Goal: Information Seeking & Learning: Learn about a topic

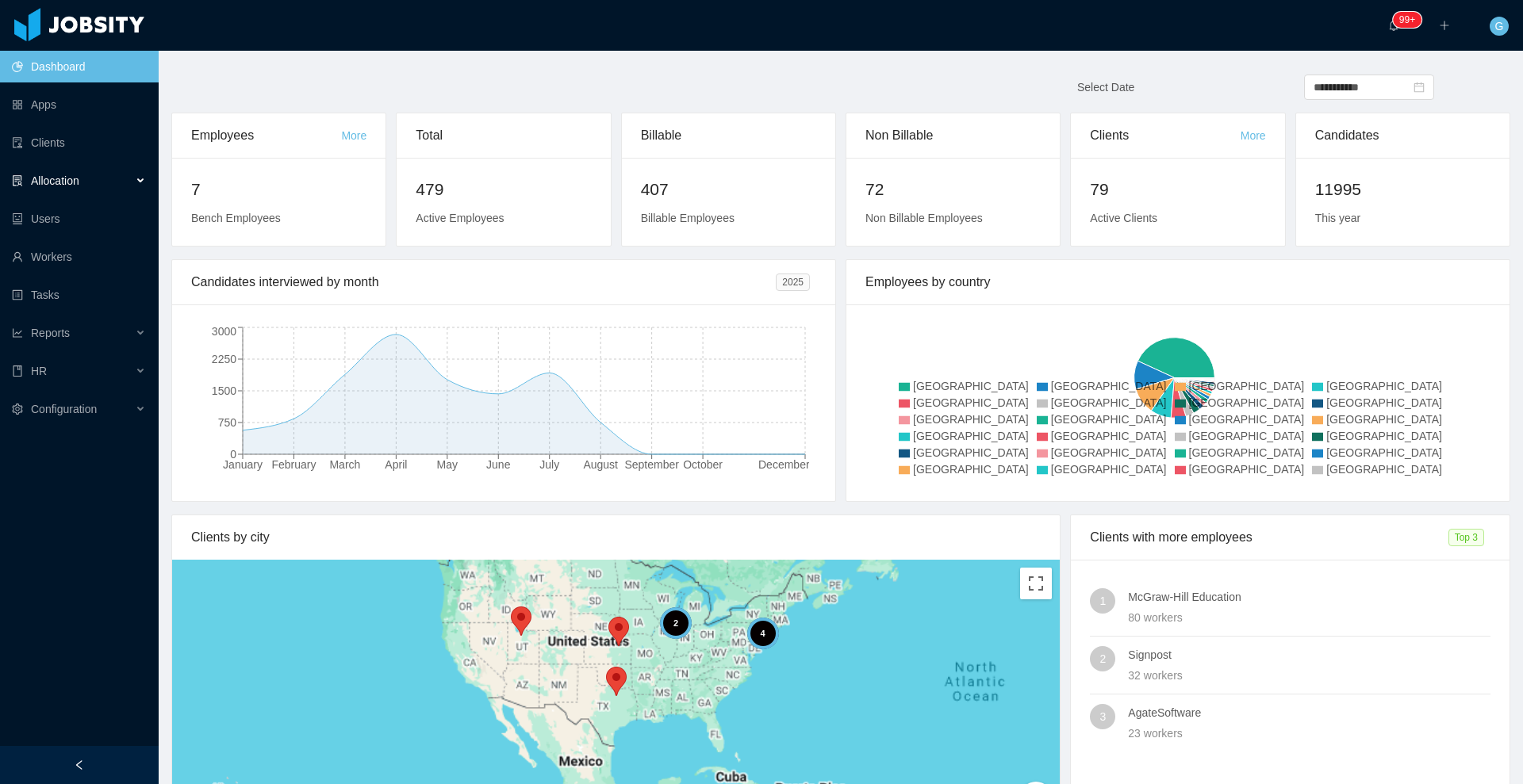
click at [132, 175] on div "Allocation" at bounding box center [79, 181] width 159 height 32
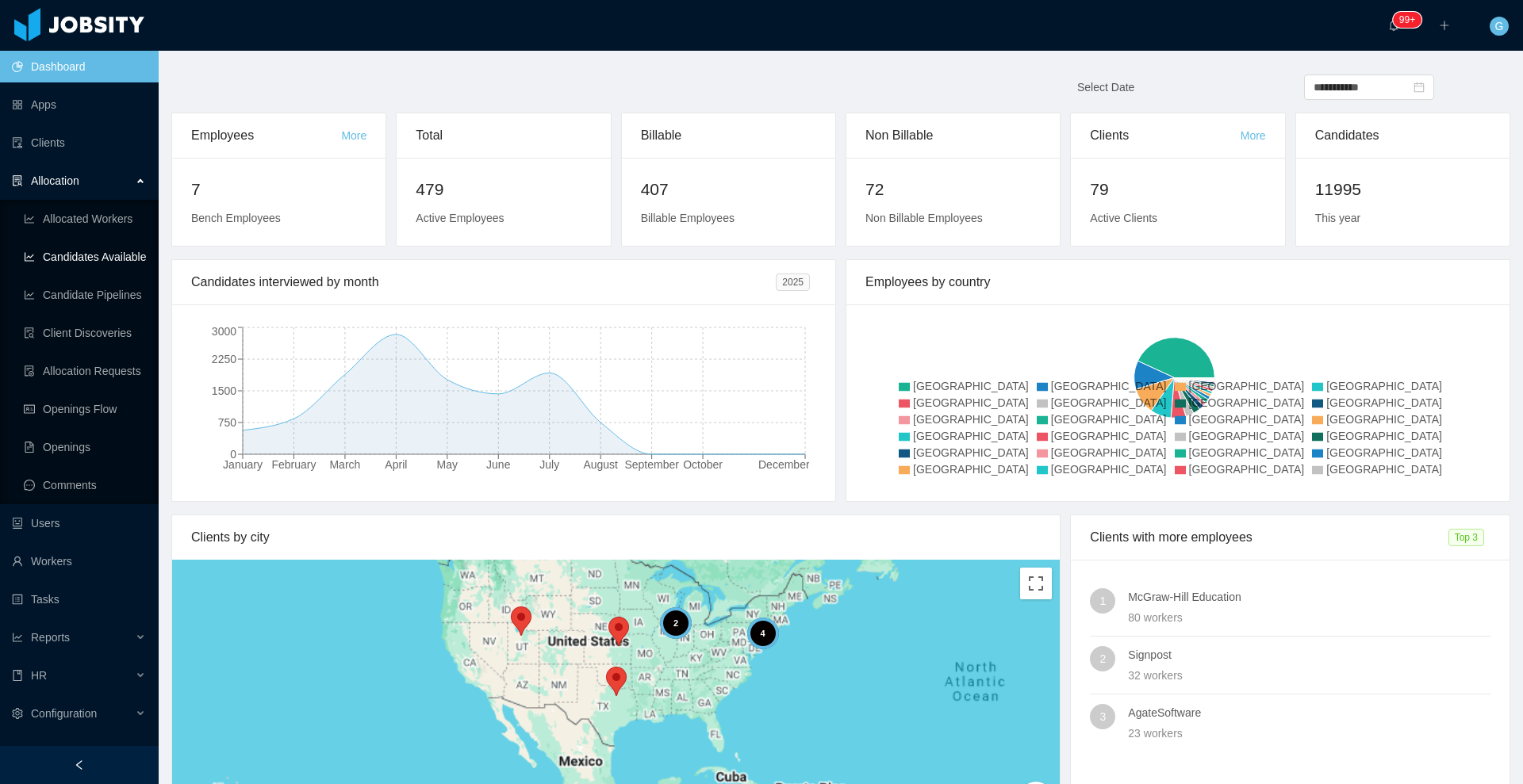
click at [130, 259] on link "Candidates Available" at bounding box center [85, 257] width 122 height 32
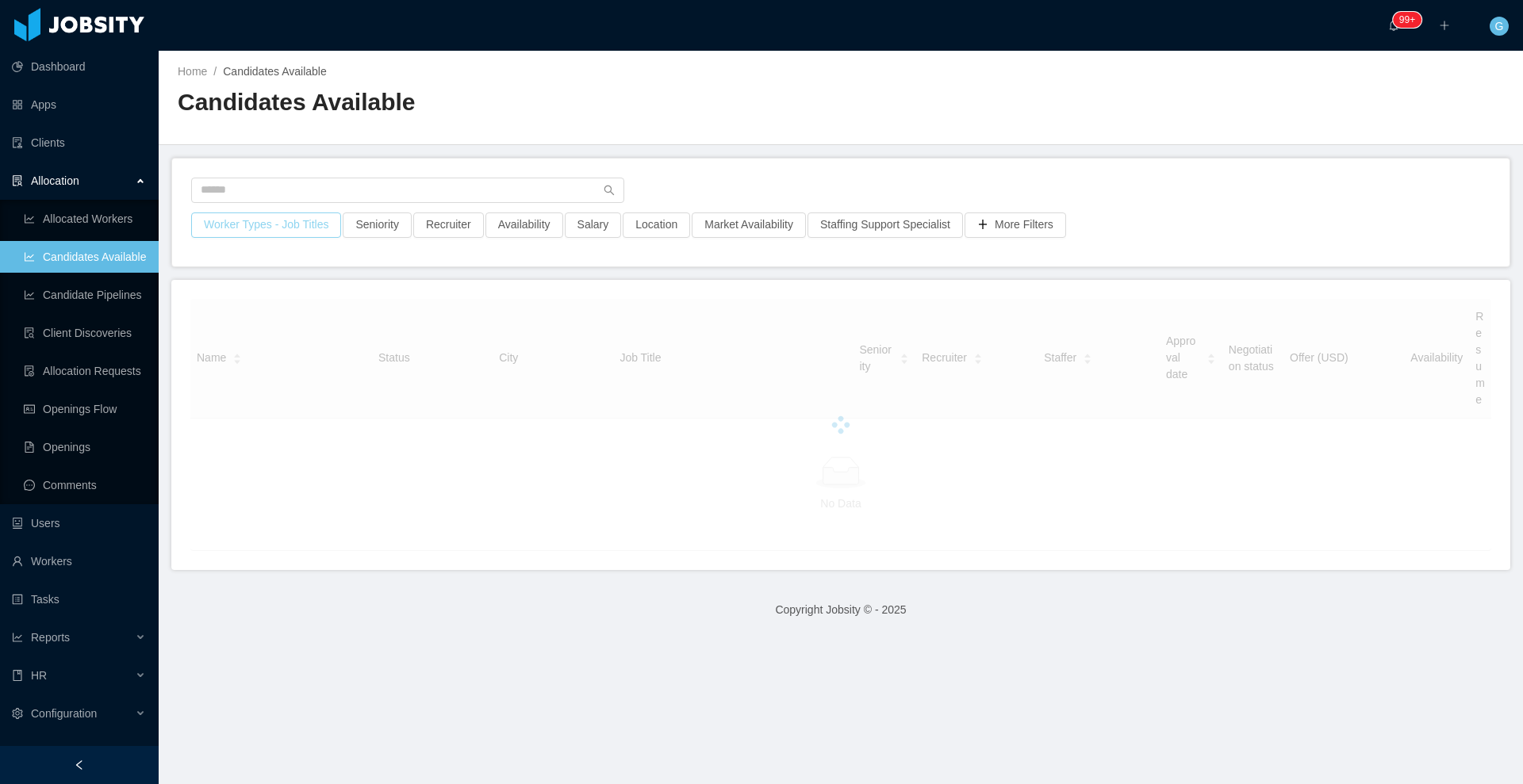
drag, startPoint x: 305, startPoint y: 241, endPoint x: 316, endPoint y: 227, distance: 17.8
click at [316, 227] on div "Worker Types - Job Titles" at bounding box center [265, 230] width 151 height 35
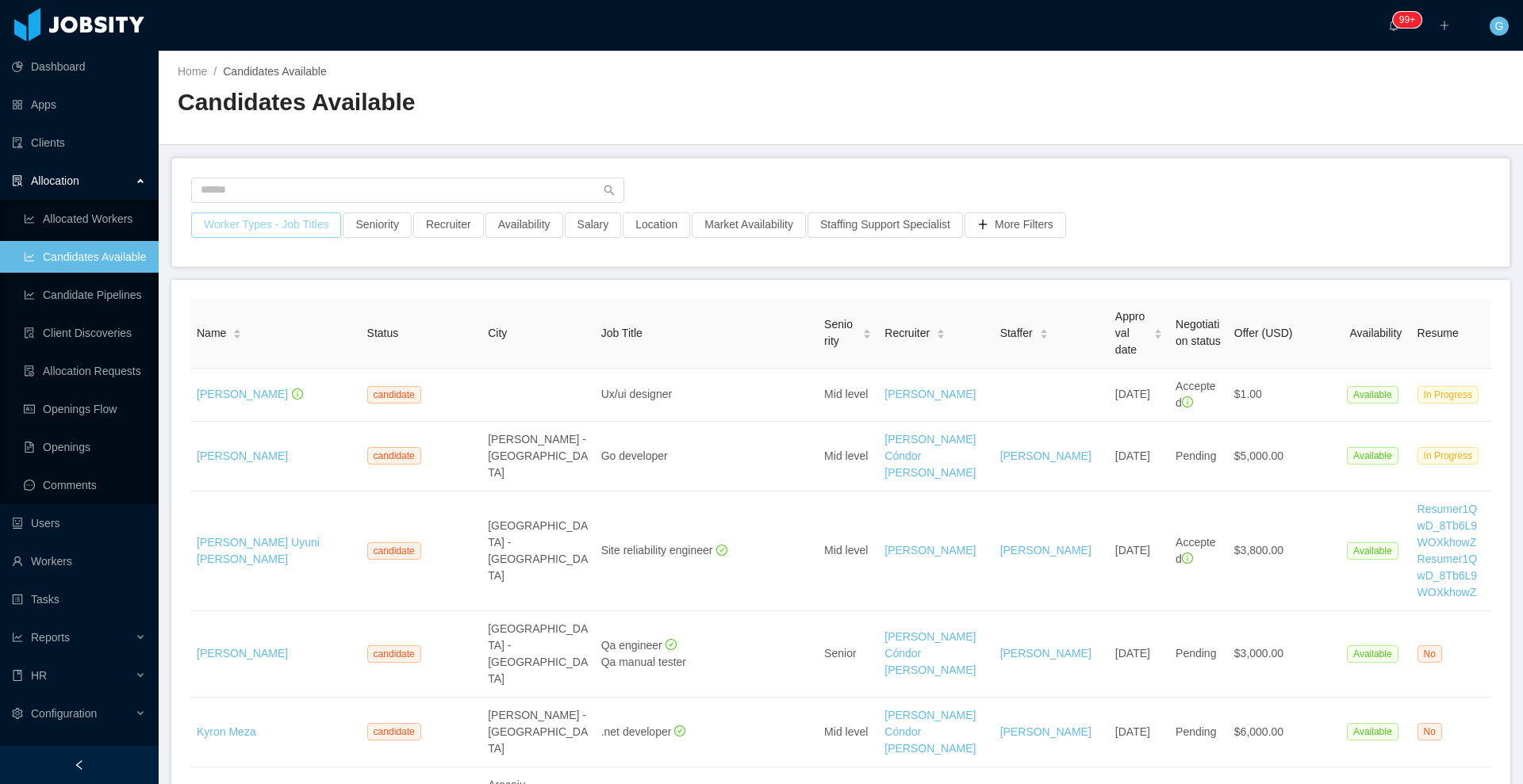
click at [316, 227] on button "Worker Types - Job Titles" at bounding box center [266, 224] width 150 height 25
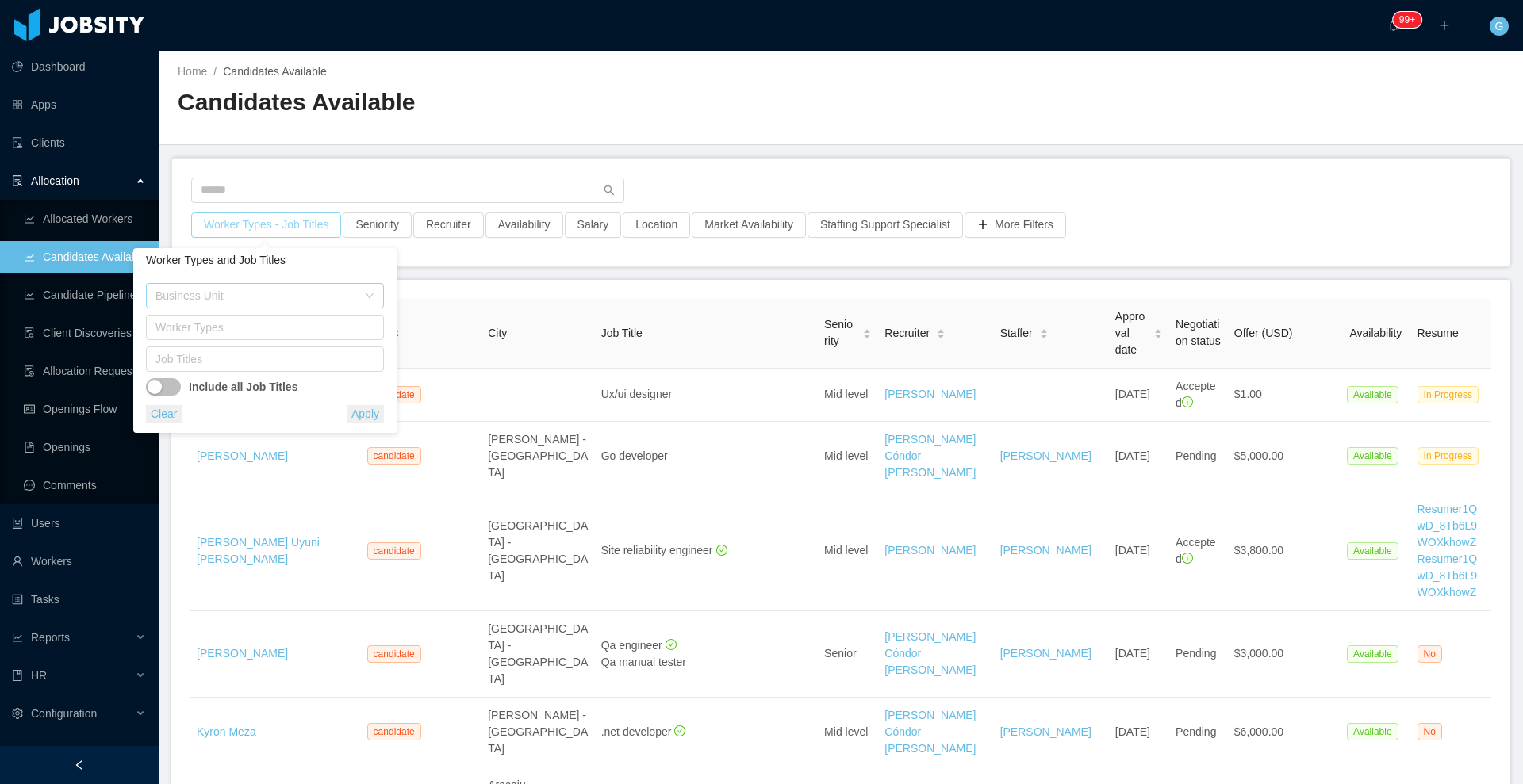
click at [238, 302] on div "Business Unit" at bounding box center [256, 296] width 201 height 16
click at [254, 422] on div "Clear Apply" at bounding box center [264, 414] width 238 height 19
click at [235, 359] on div "Job Titles" at bounding box center [261, 359] width 211 height 16
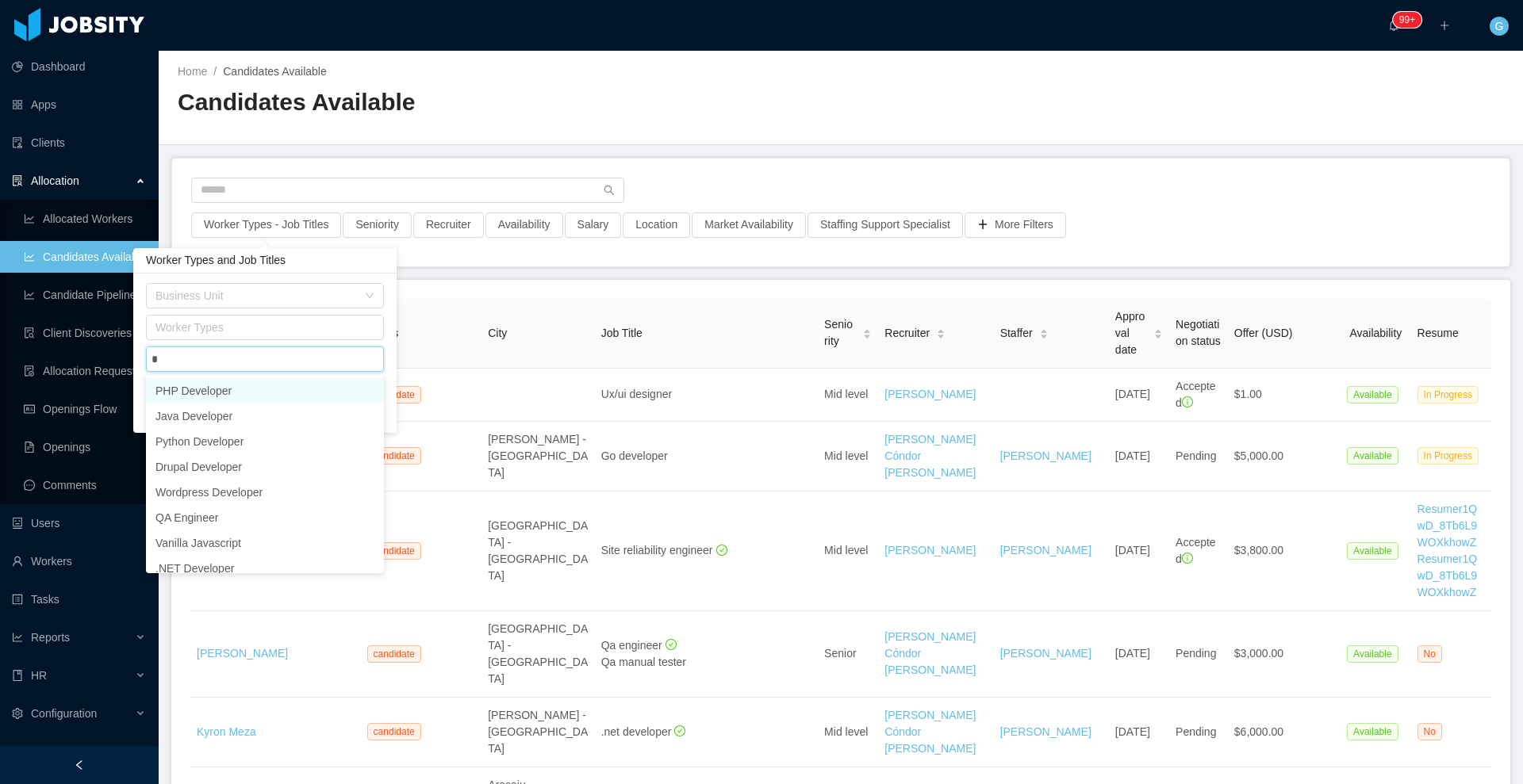
type input "**"
click at [226, 406] on li "ReactJS Developer" at bounding box center [264, 415] width 238 height 25
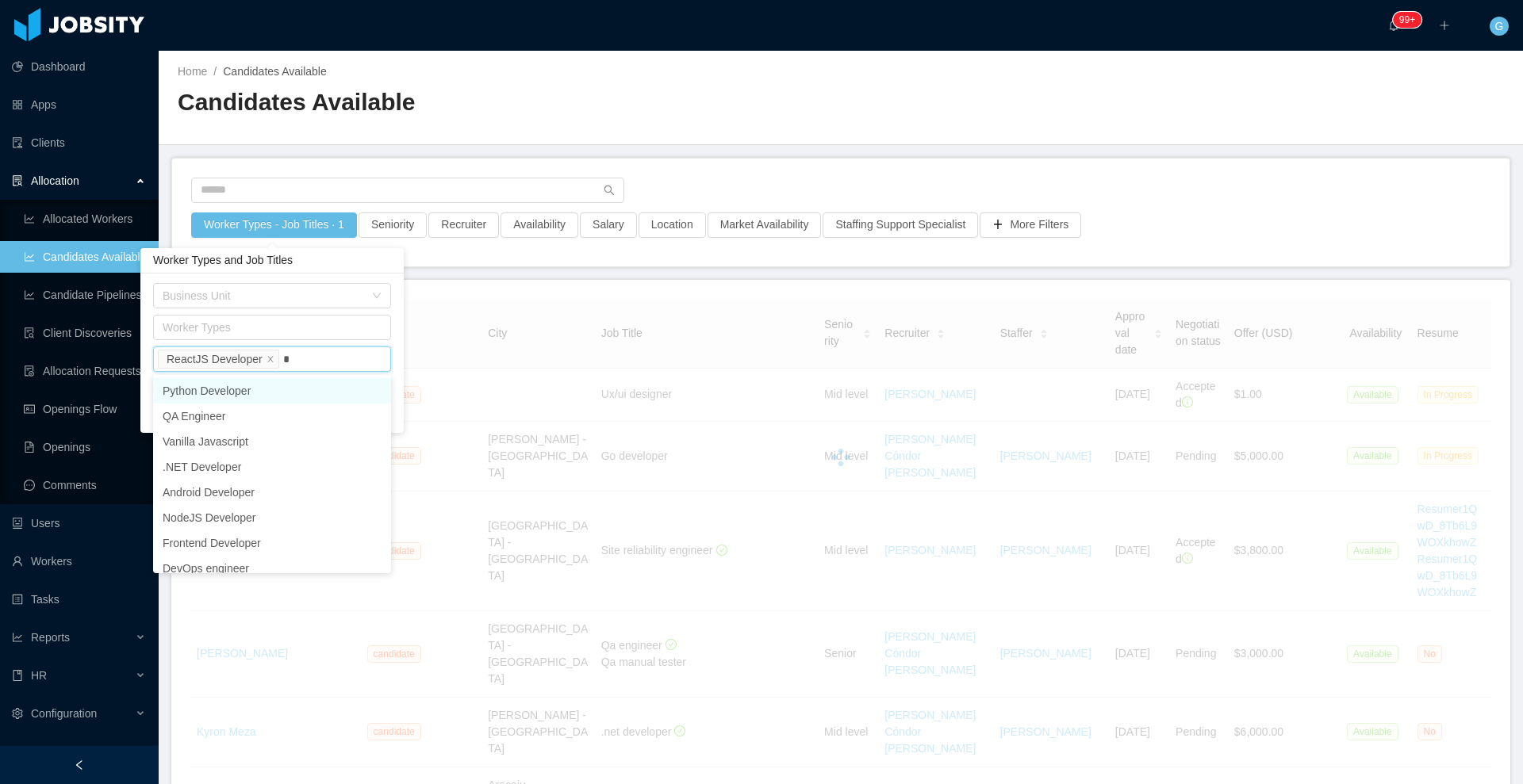
type input "**"
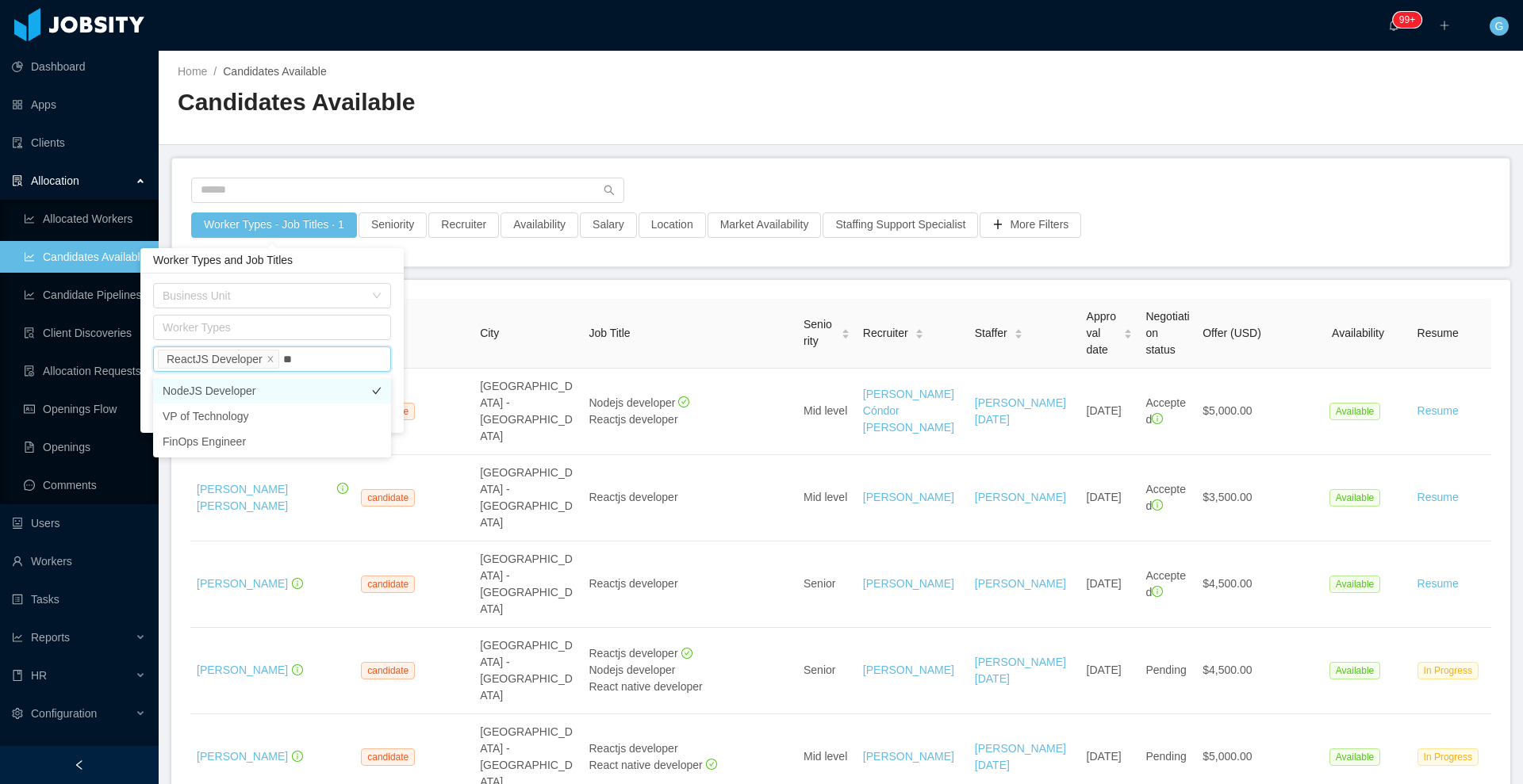
click at [248, 385] on li "NodeJS Developer" at bounding box center [272, 390] width 238 height 25
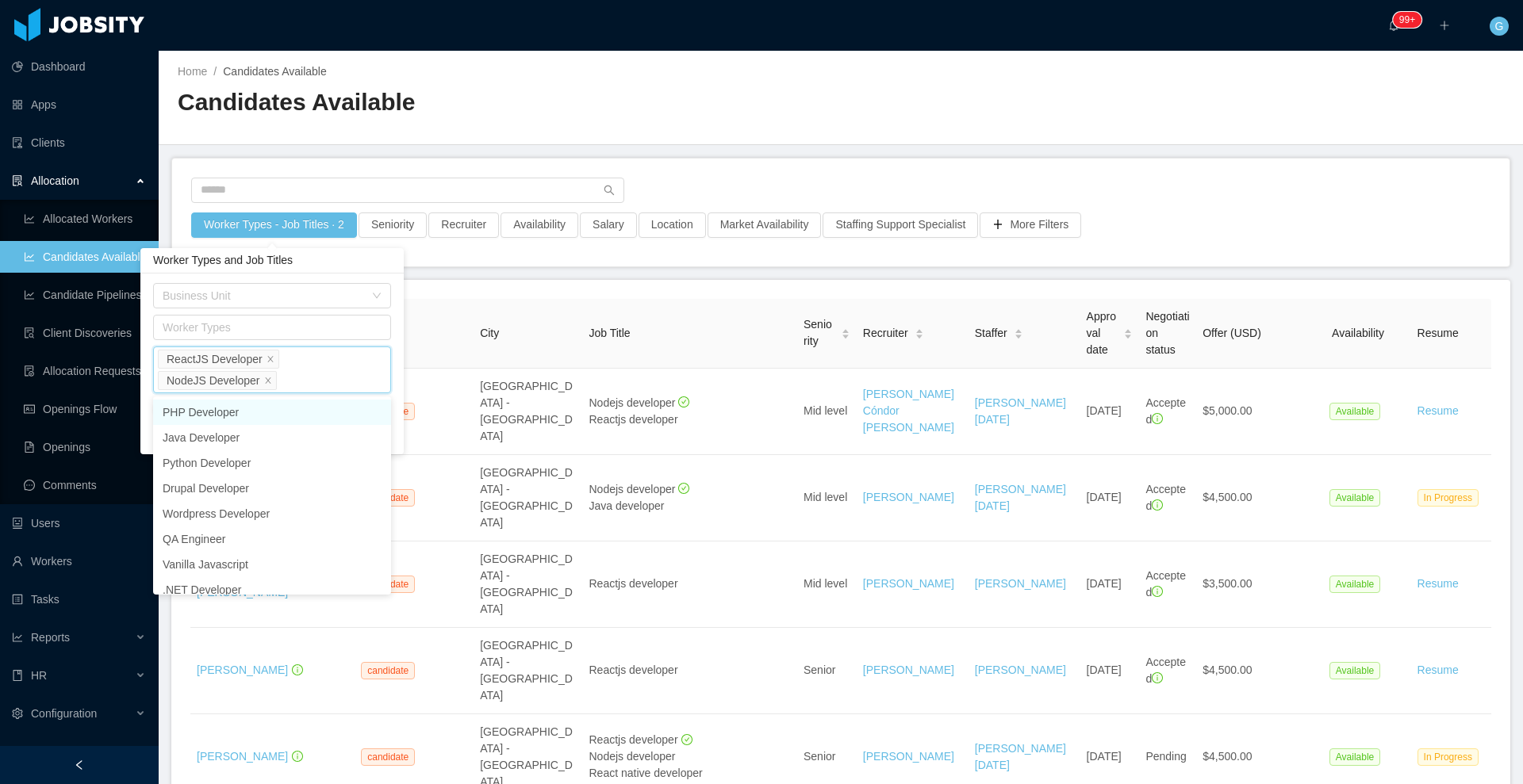
click at [395, 373] on div "Business Unit Worker Types Job Titles ReactJS Developer NodeJS Developer Includ…" at bounding box center [272, 363] width 263 height 181
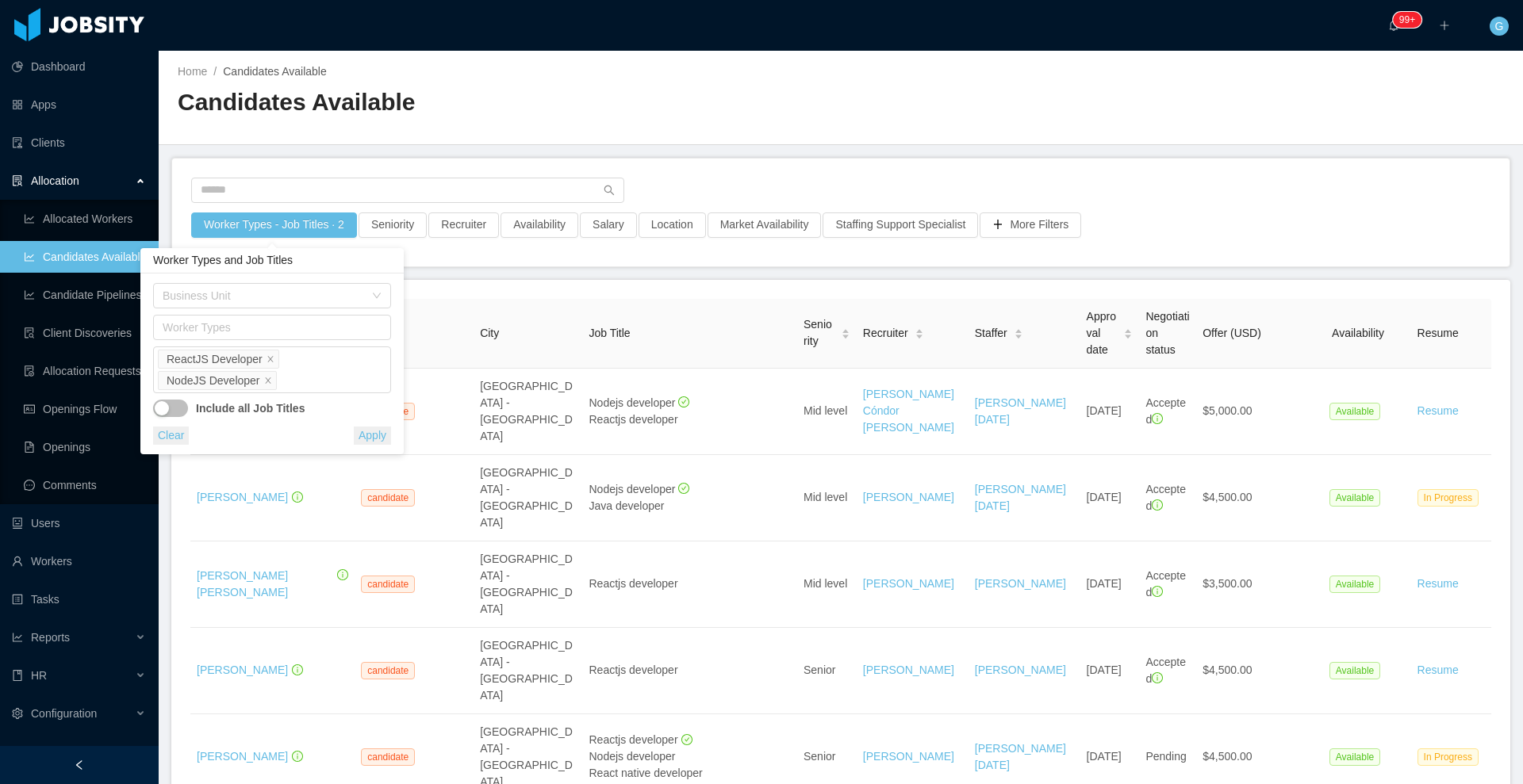
click at [177, 415] on button "button" at bounding box center [171, 408] width 35 height 18
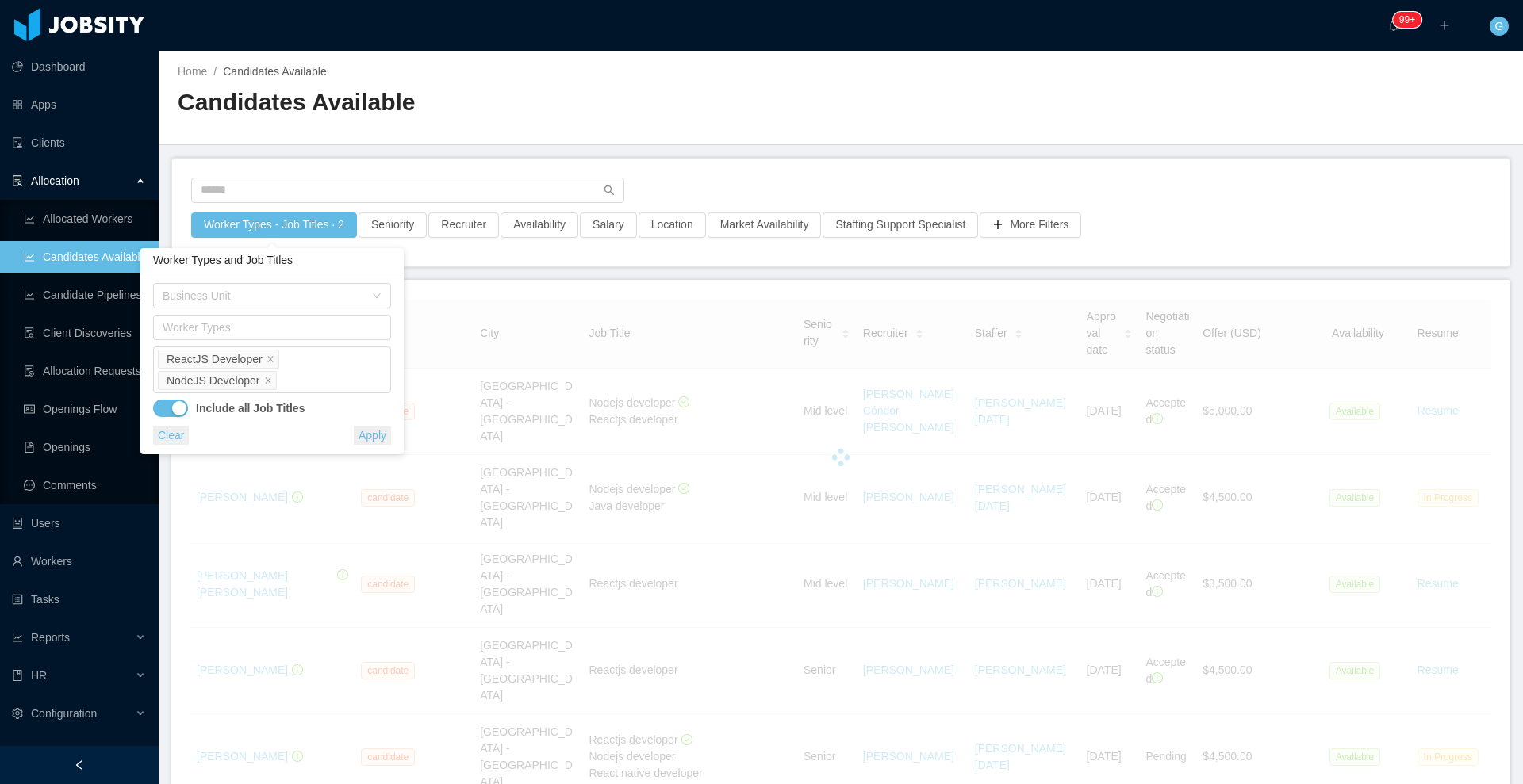
click at [377, 436] on button "Apply" at bounding box center [373, 436] width 37 height 19
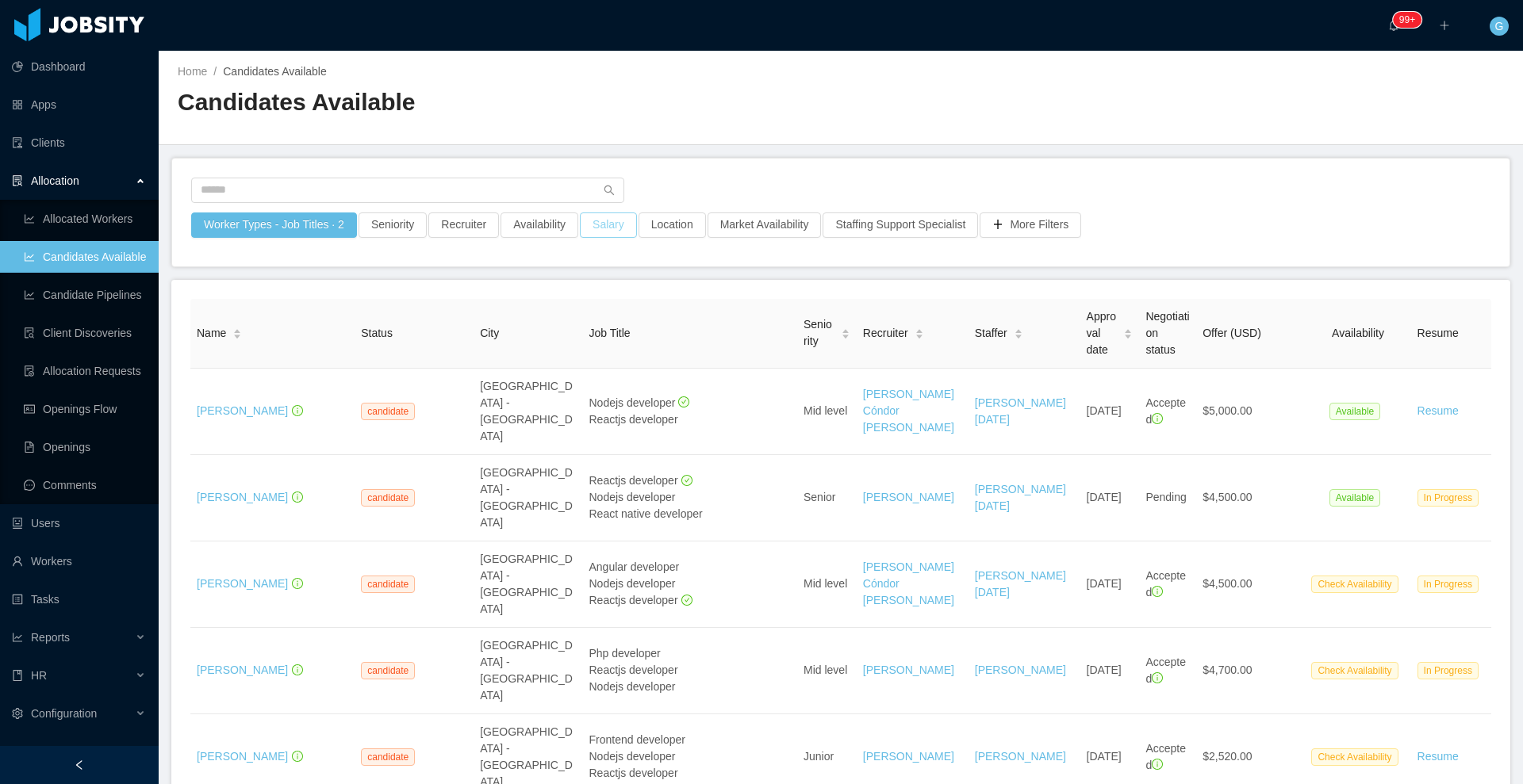
click at [617, 220] on button "Salary" at bounding box center [608, 224] width 57 height 25
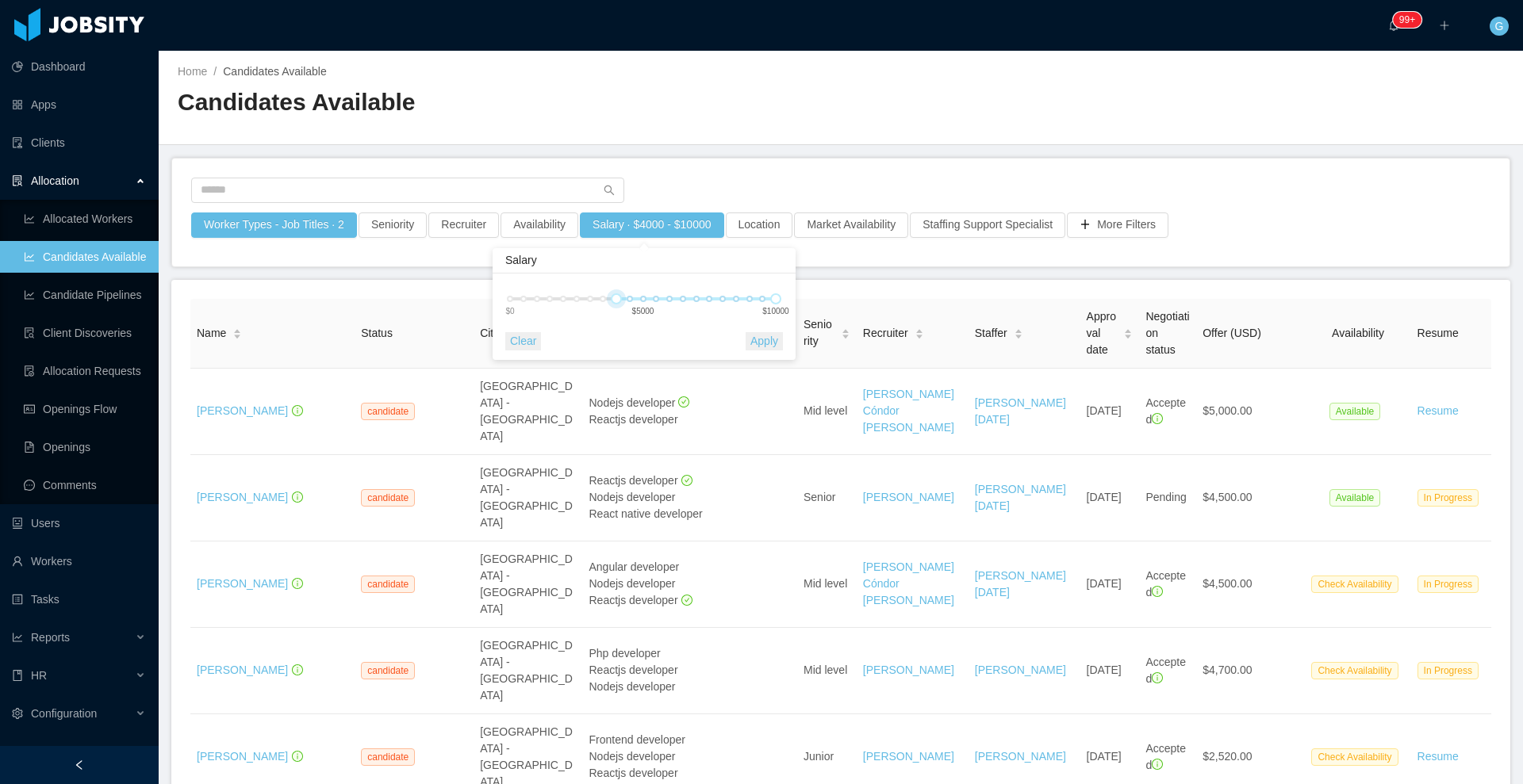
click at [574, 294] on div "4000 $0 $5000 $10000" at bounding box center [642, 298] width 266 height 9
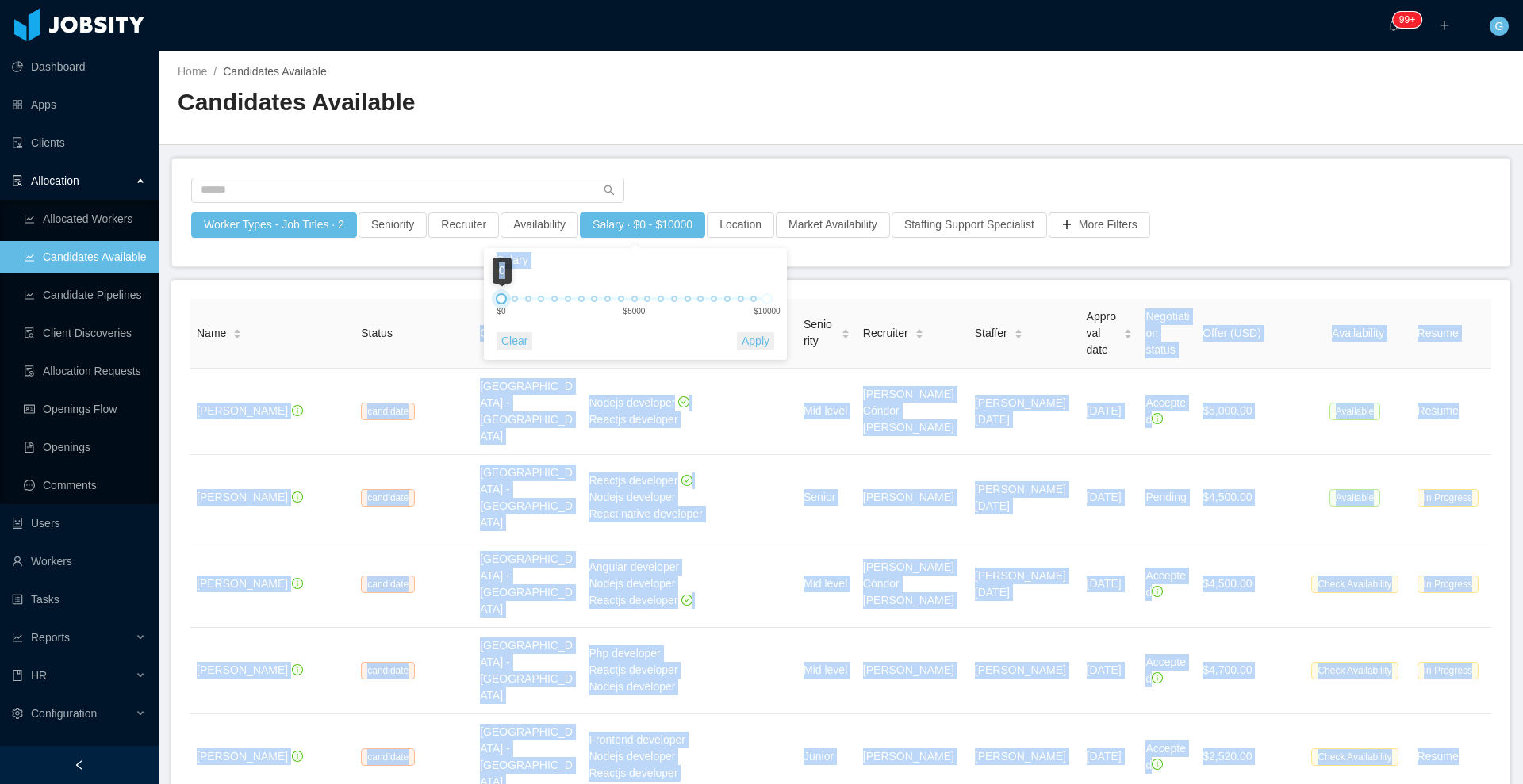
drag, startPoint x: 617, startPoint y: 295, endPoint x: 441, endPoint y: 331, distance: 179.6
click at [441, 331] on body "Dashboard Apps Clients Allocation Allocated Workers Candidates Available Candid…" at bounding box center [761, 392] width 1523 height 784
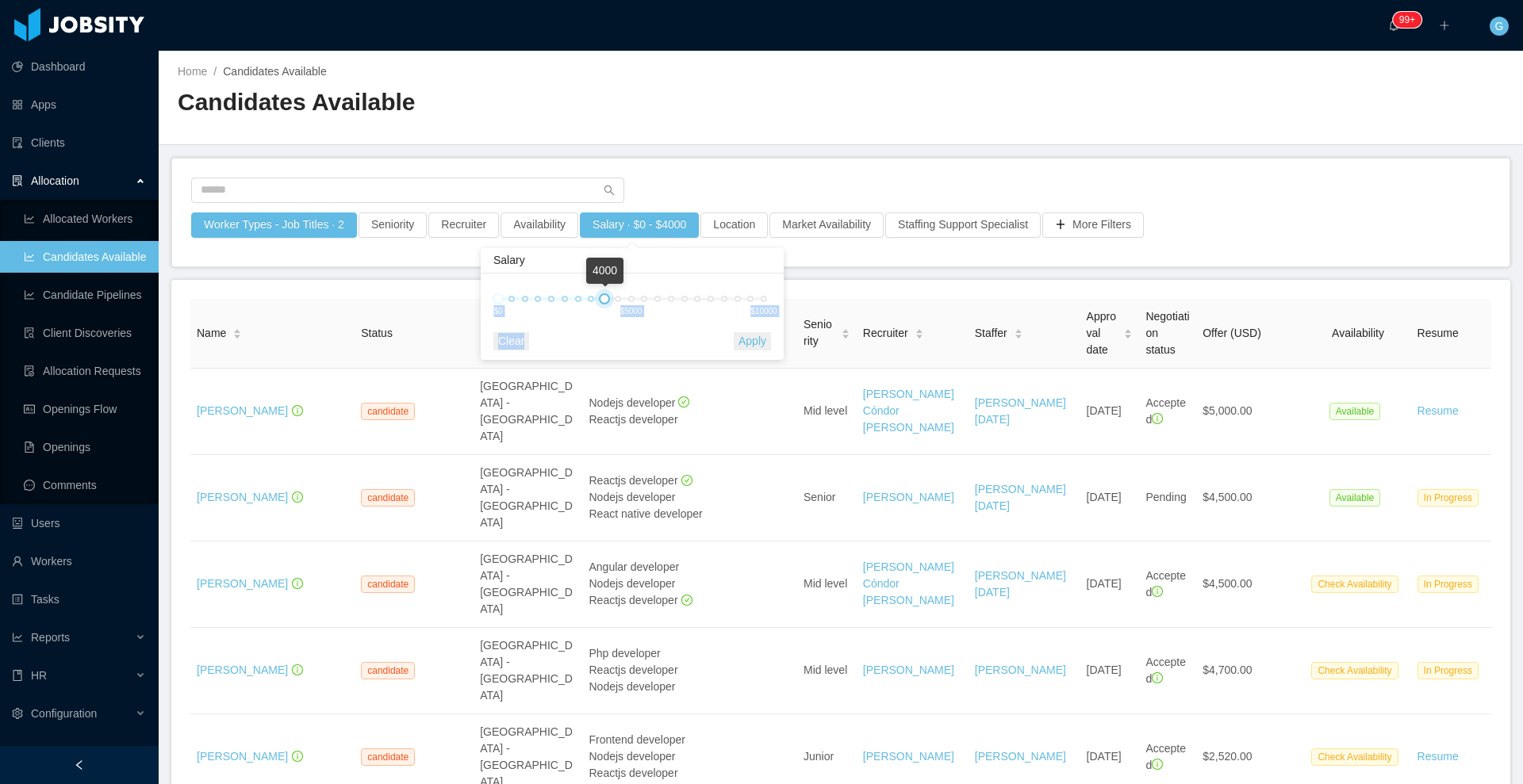
drag, startPoint x: 768, startPoint y: 297, endPoint x: 606, endPoint y: 339, distance: 167.4
click at [606, 339] on div "0 4000 $0 $5000 $10000 Clear Apply" at bounding box center [631, 316] width 277 height 68
click at [744, 337] on button "Apply" at bounding box center [752, 341] width 37 height 19
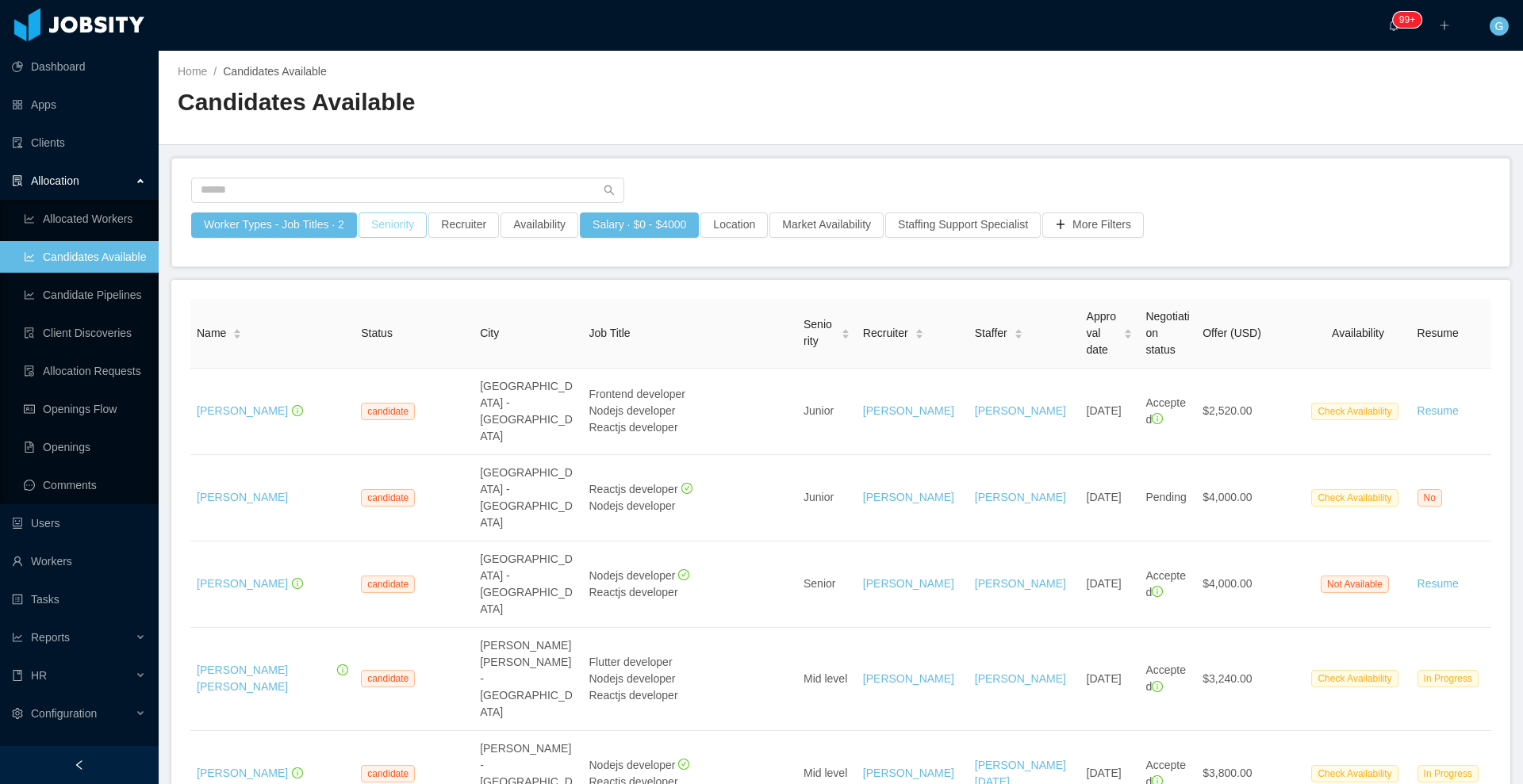
click at [382, 234] on button "Seniority" at bounding box center [393, 224] width 69 height 25
click at [370, 288] on div "Seniorities" at bounding box center [385, 296] width 211 height 16
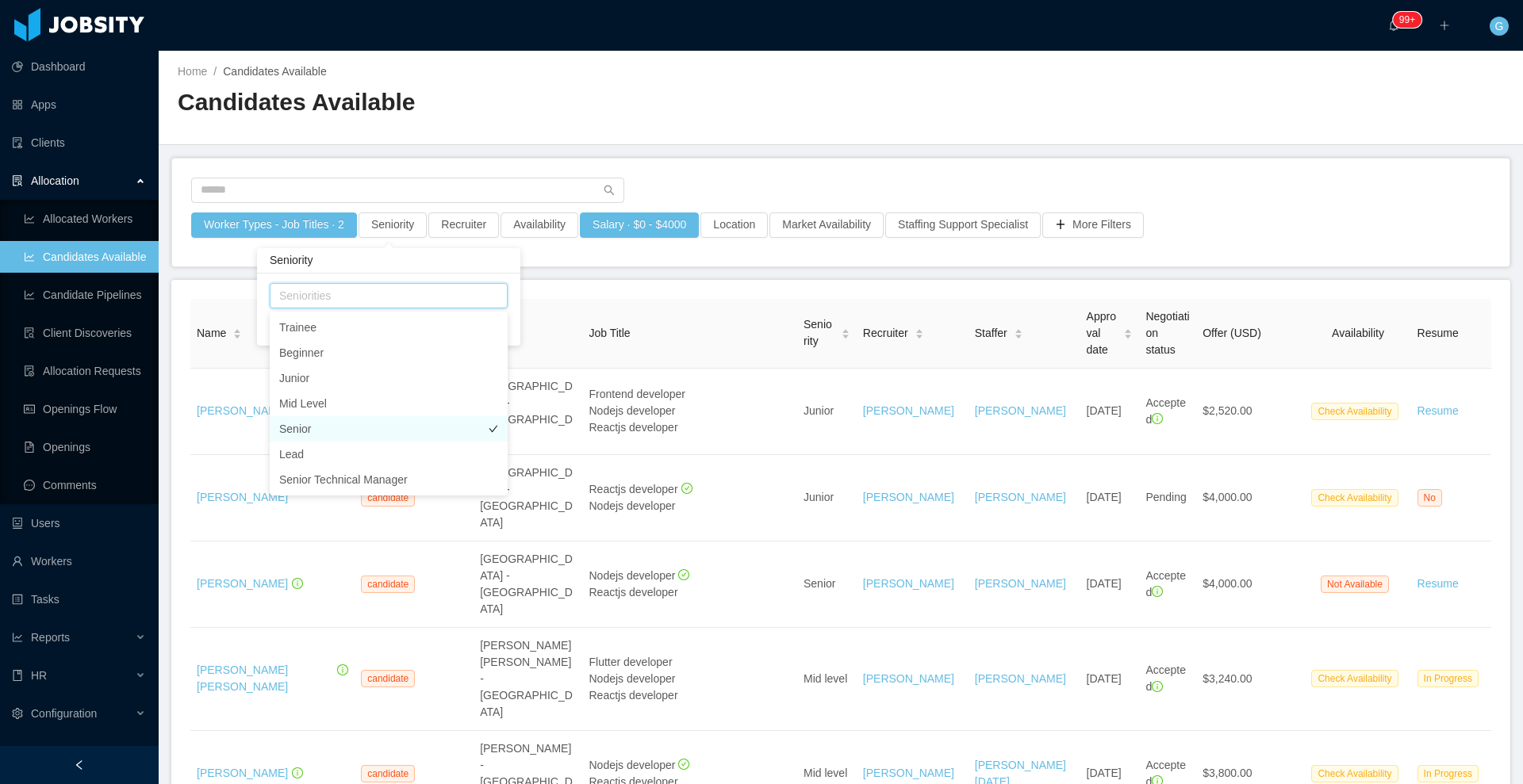
click at [337, 434] on li "Senior" at bounding box center [388, 428] width 238 height 25
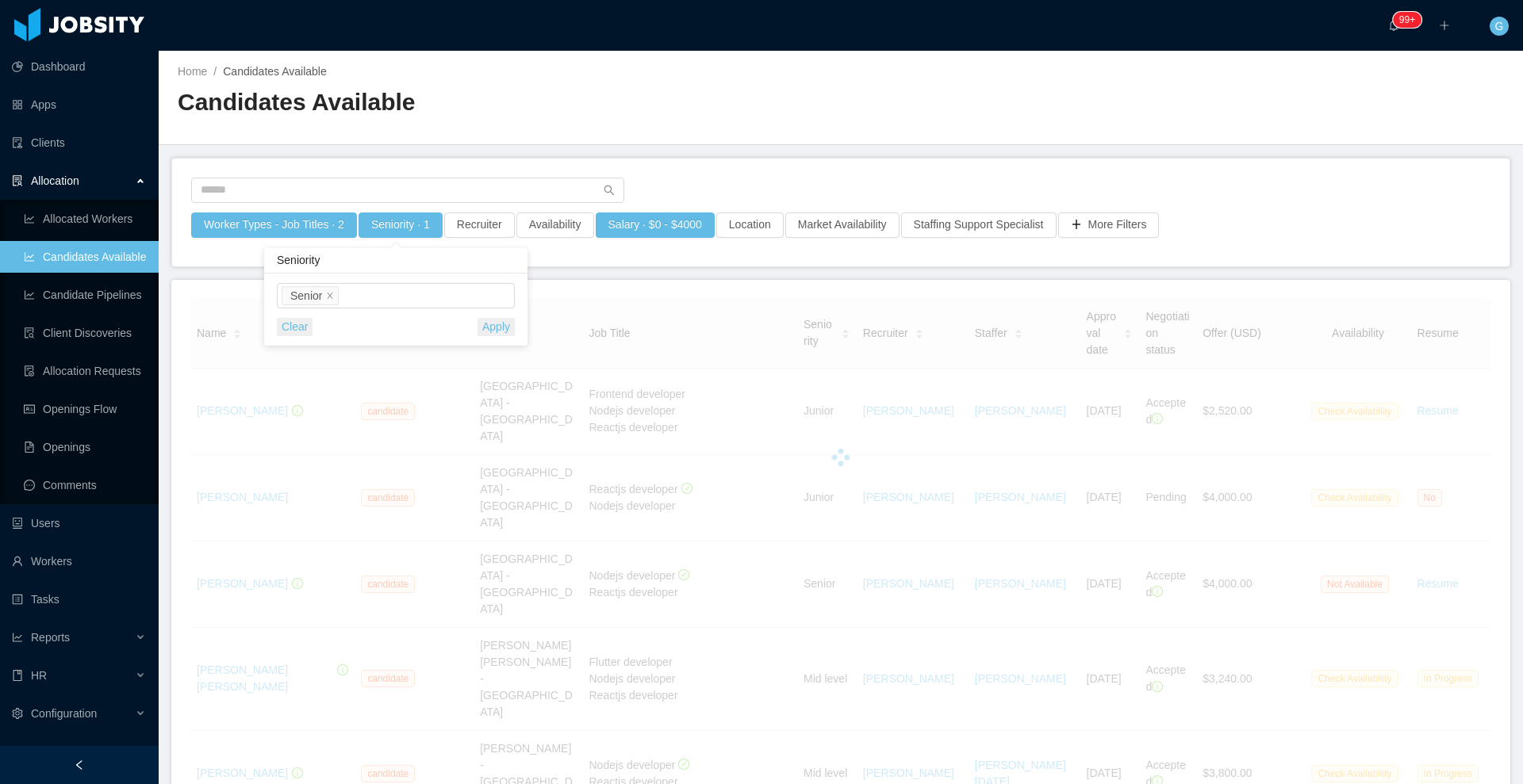
click at [516, 330] on div "Seniorities Senior Clear Apply" at bounding box center [396, 310] width 263 height 72
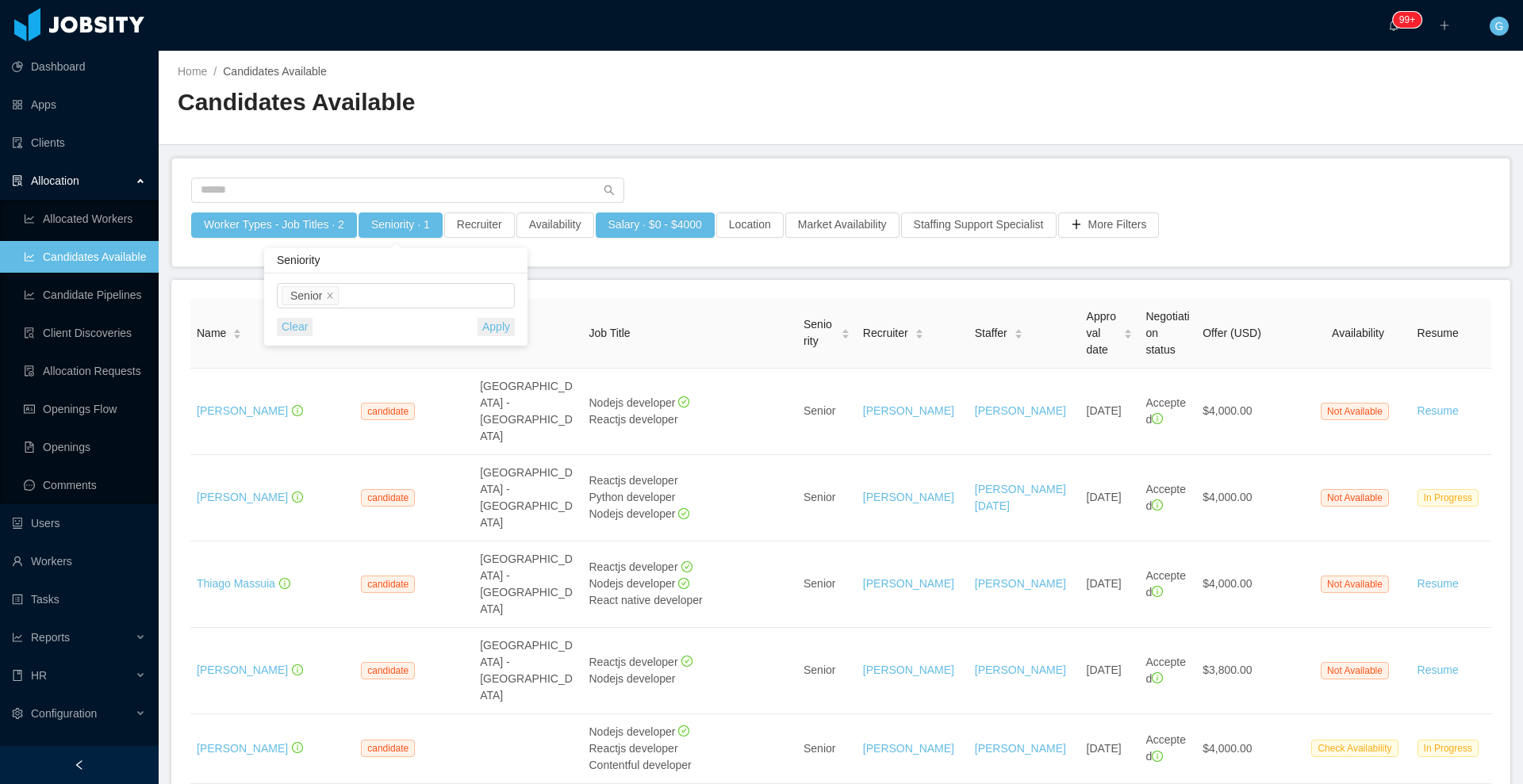
click at [495, 328] on button "Apply" at bounding box center [496, 327] width 37 height 19
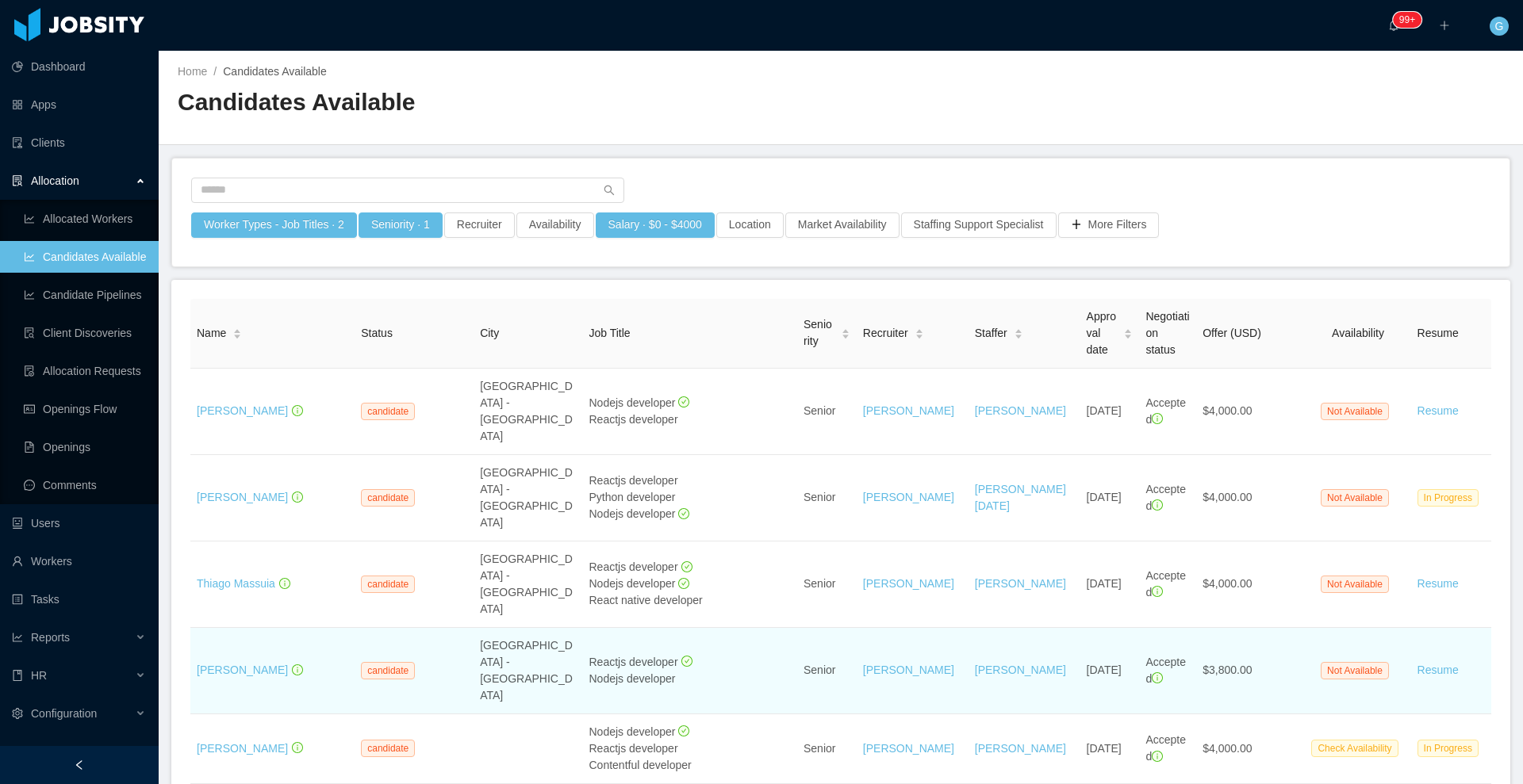
click at [496, 628] on td "São Paulo - Brazil" at bounding box center [527, 671] width 108 height 86
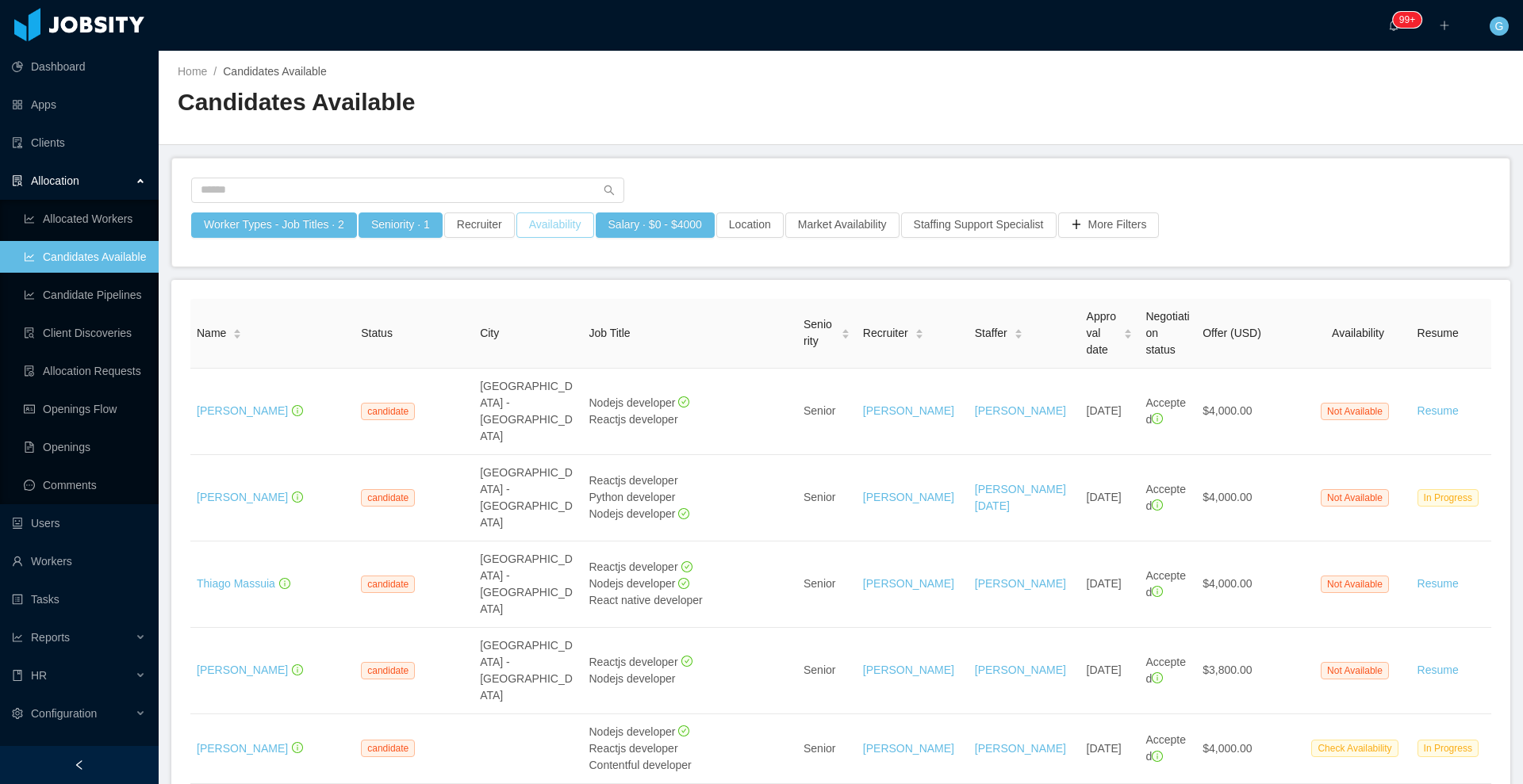
click at [551, 234] on button "Availability" at bounding box center [555, 224] width 78 height 25
click at [535, 291] on div "Select one" at bounding box center [544, 296] width 211 height 16
click at [515, 328] on li "Available" at bounding box center [548, 327] width 238 height 25
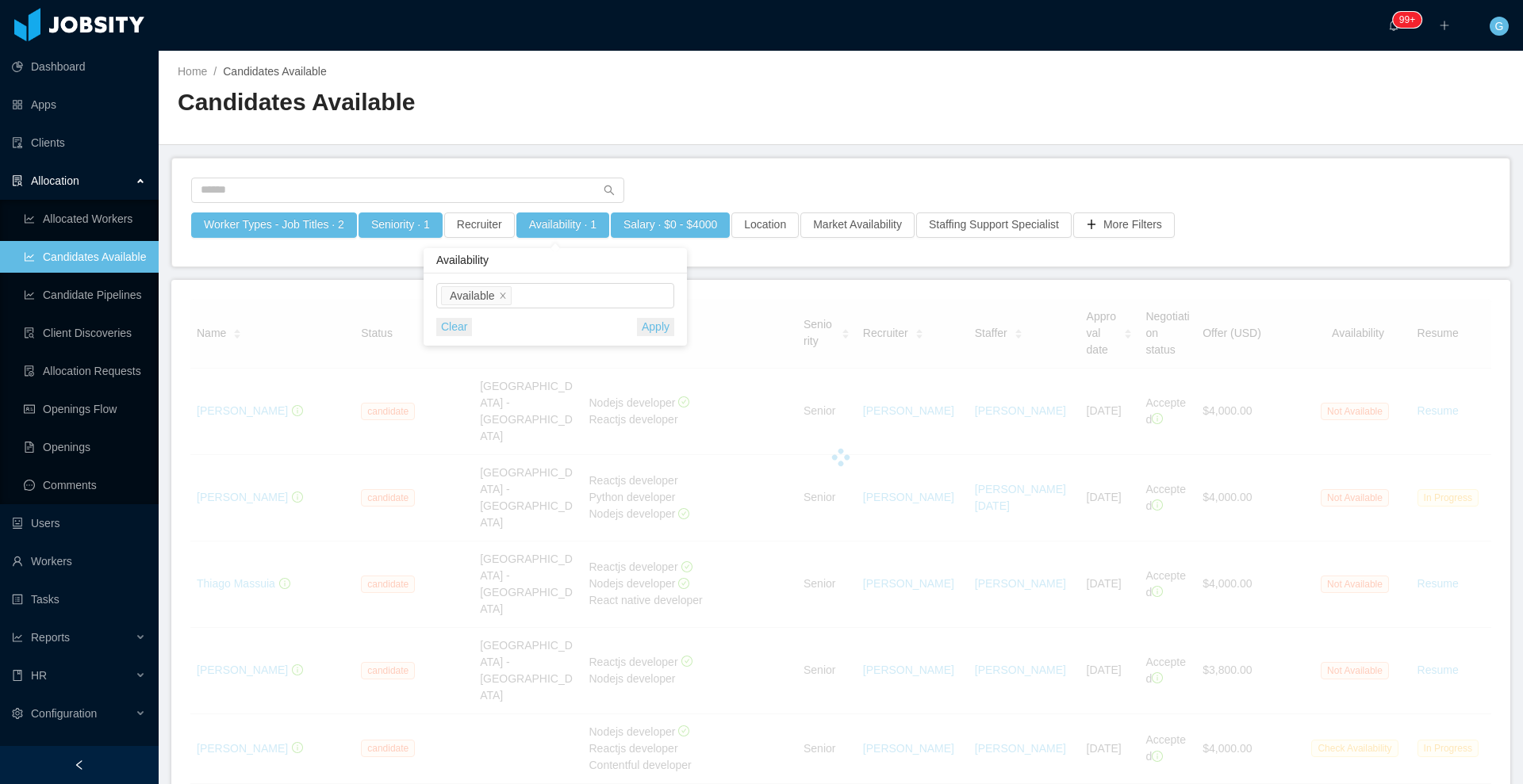
click at [678, 316] on div "Select one Available Clear Apply" at bounding box center [555, 310] width 263 height 72
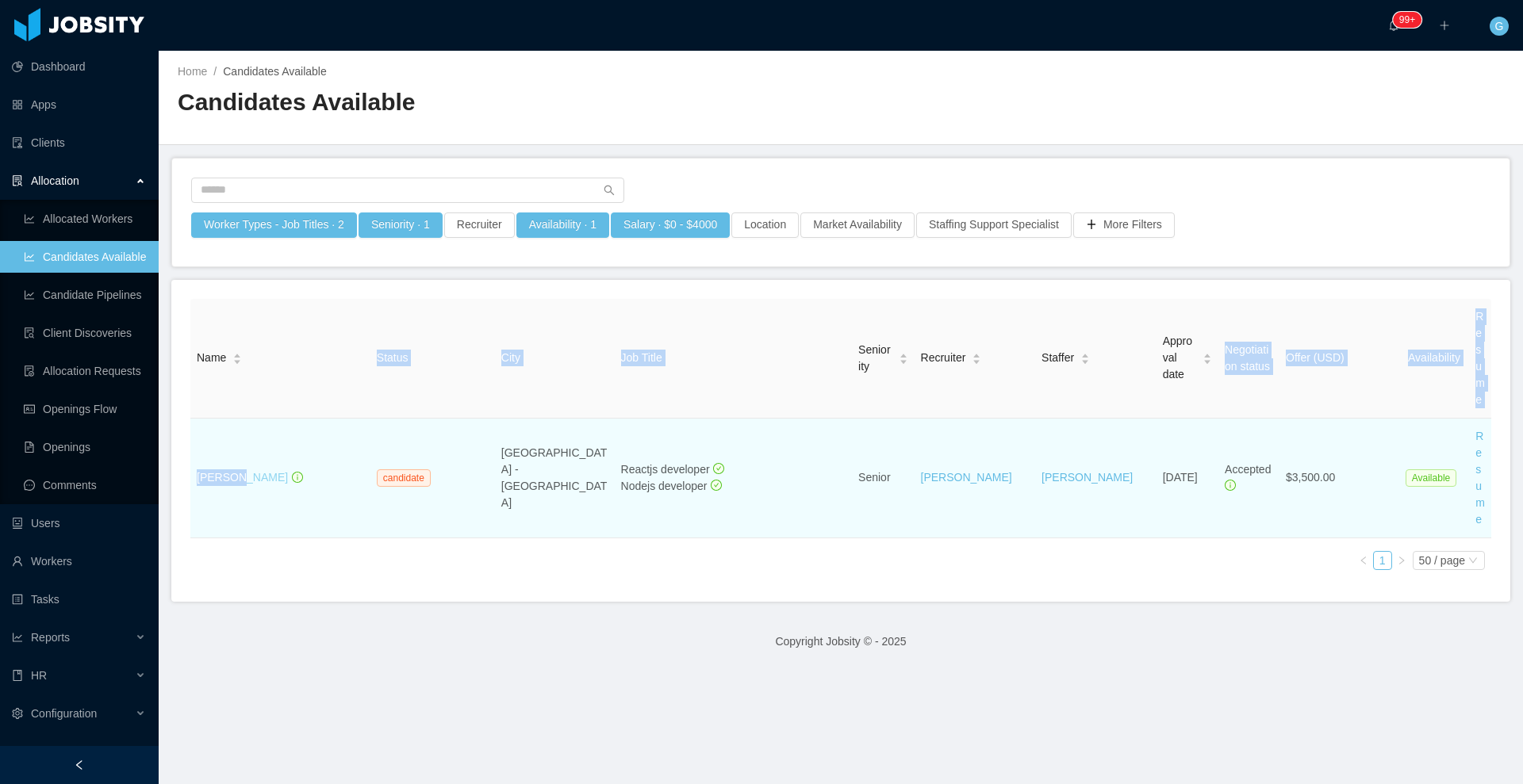
drag, startPoint x: 245, startPoint y: 481, endPoint x: 235, endPoint y: 478, distance: 10.4
click at [235, 478] on div "Name Status City Job Title Seniority Recruiter Staffer Approval date Negotiatio…" at bounding box center [840, 441] width 1301 height 284
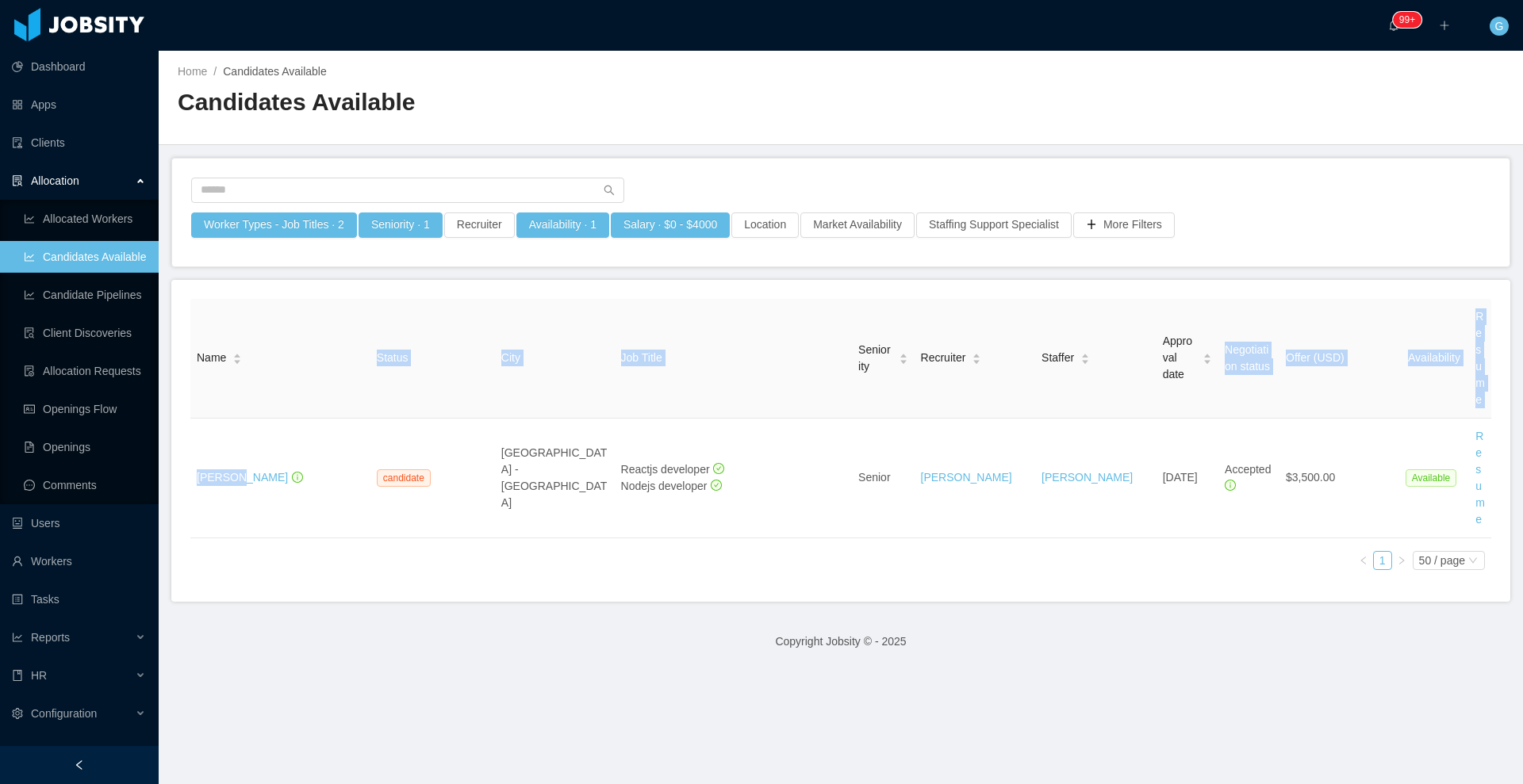
click at [254, 569] on div "Name Status City Job Title Seniority Recruiter Staffer Approval date Negotiatio…" at bounding box center [840, 441] width 1301 height 284
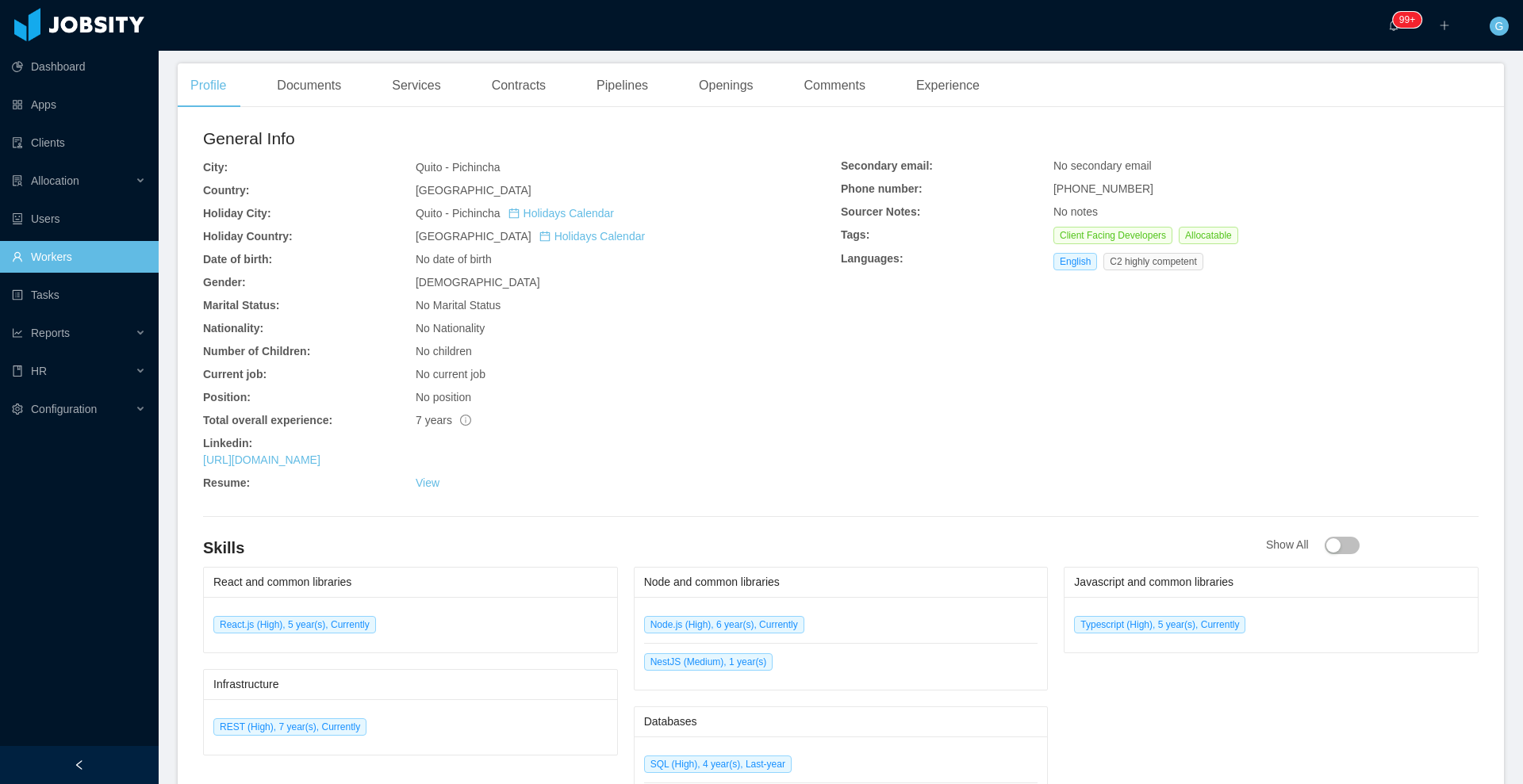
scroll to position [420, 0]
click at [321, 462] on link "[URL][DOMAIN_NAME]" at bounding box center [261, 460] width 118 height 13
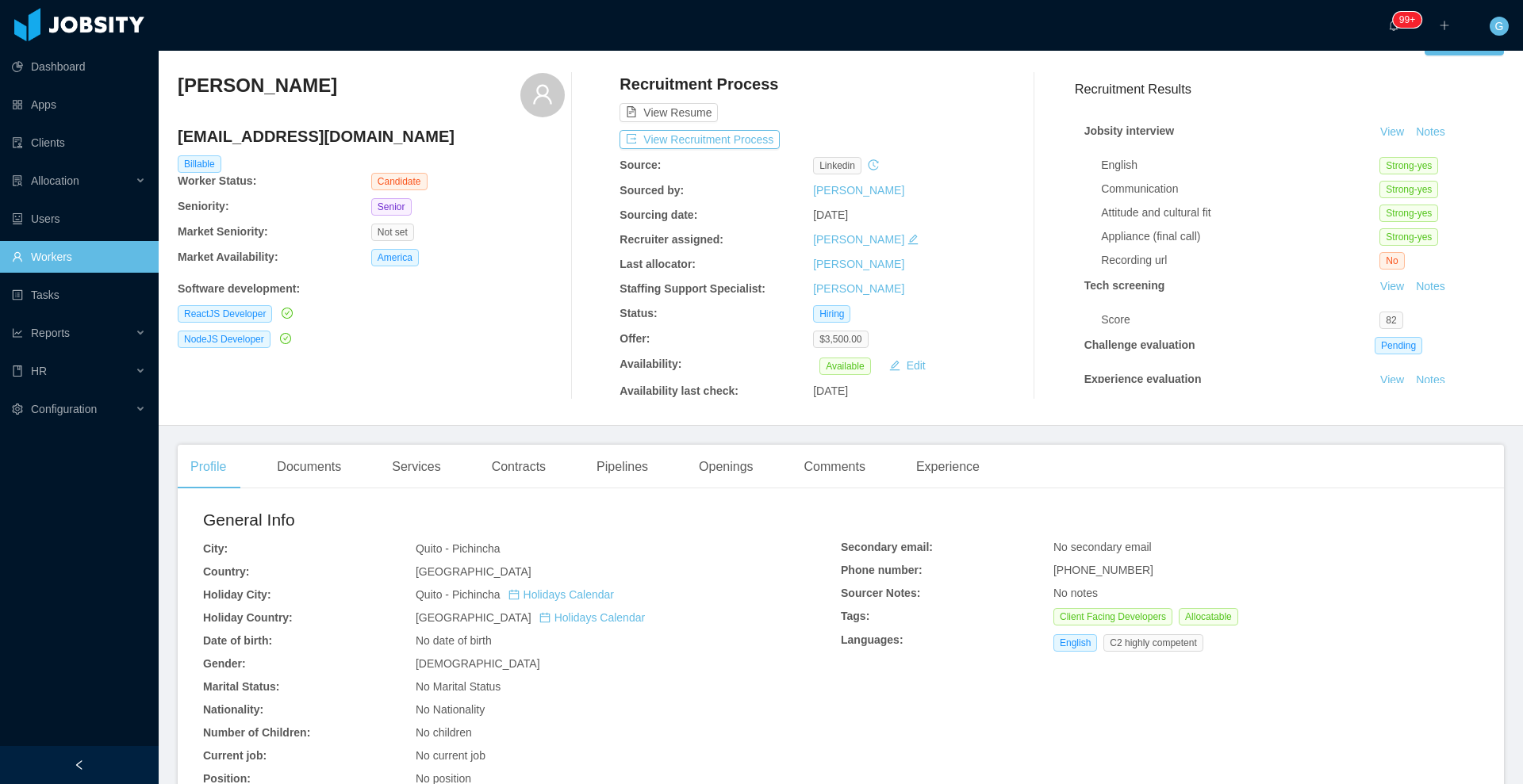
scroll to position [0, 0]
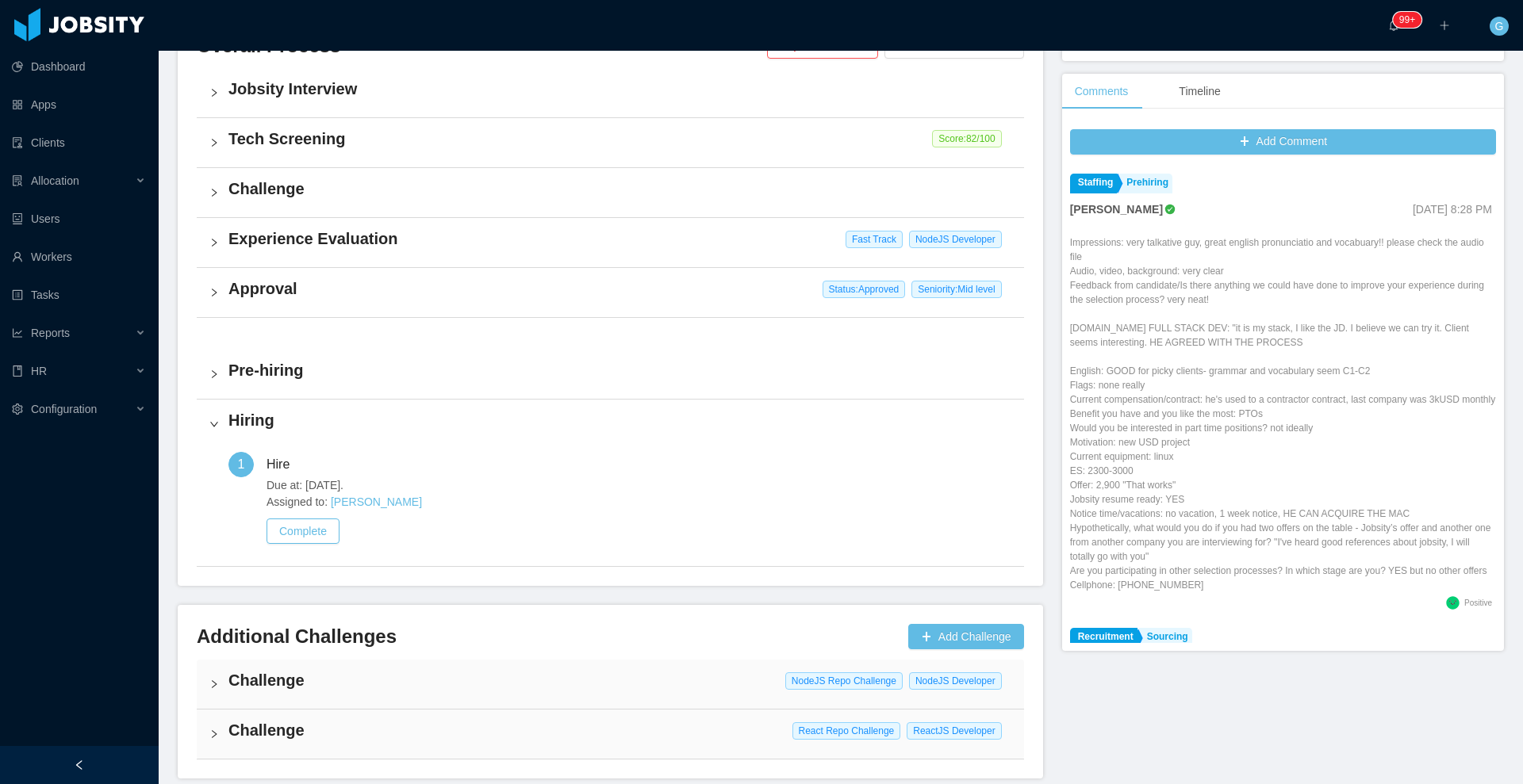
scroll to position [469, 0]
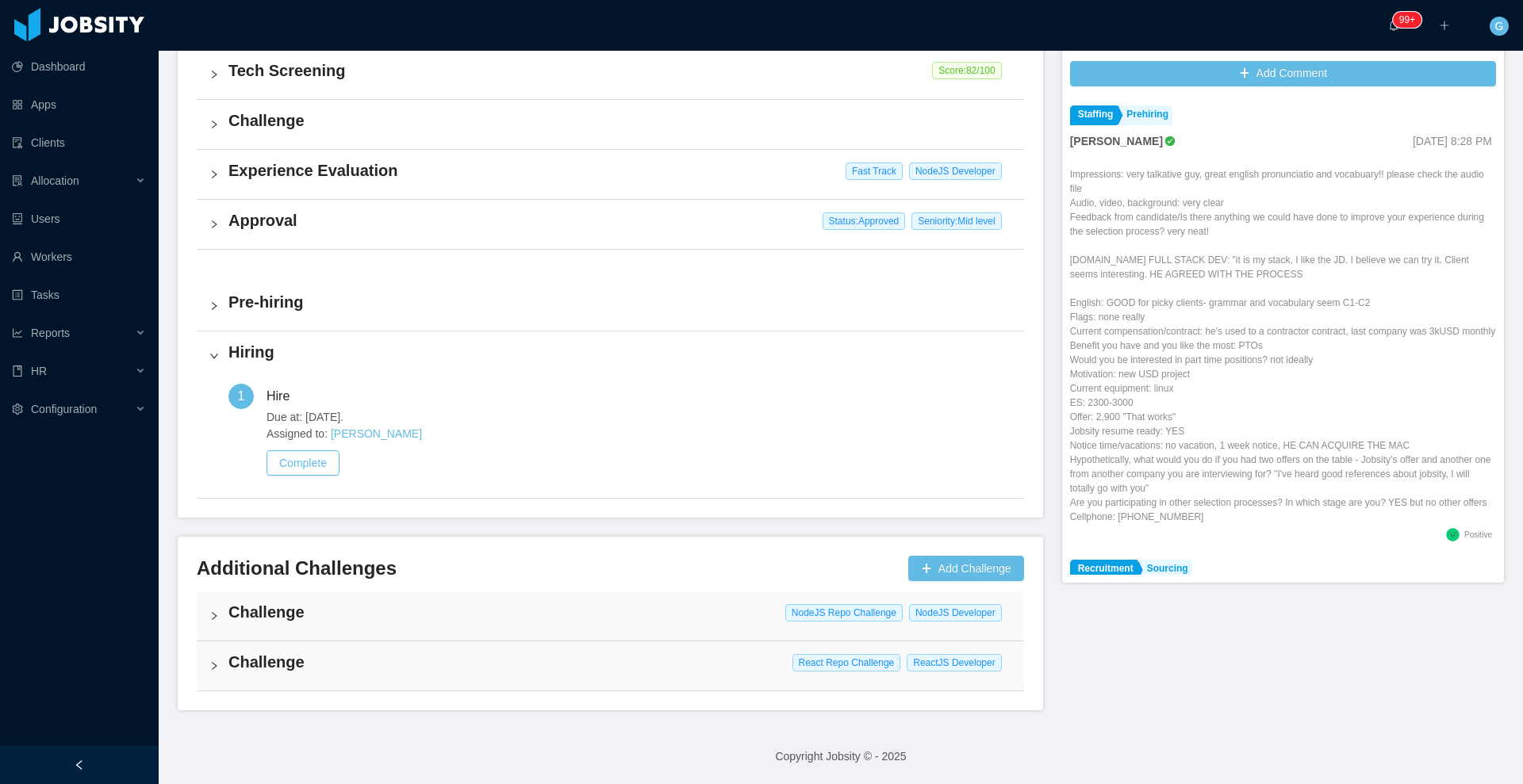
click at [406, 621] on h4 "Challenge" at bounding box center [619, 613] width 782 height 22
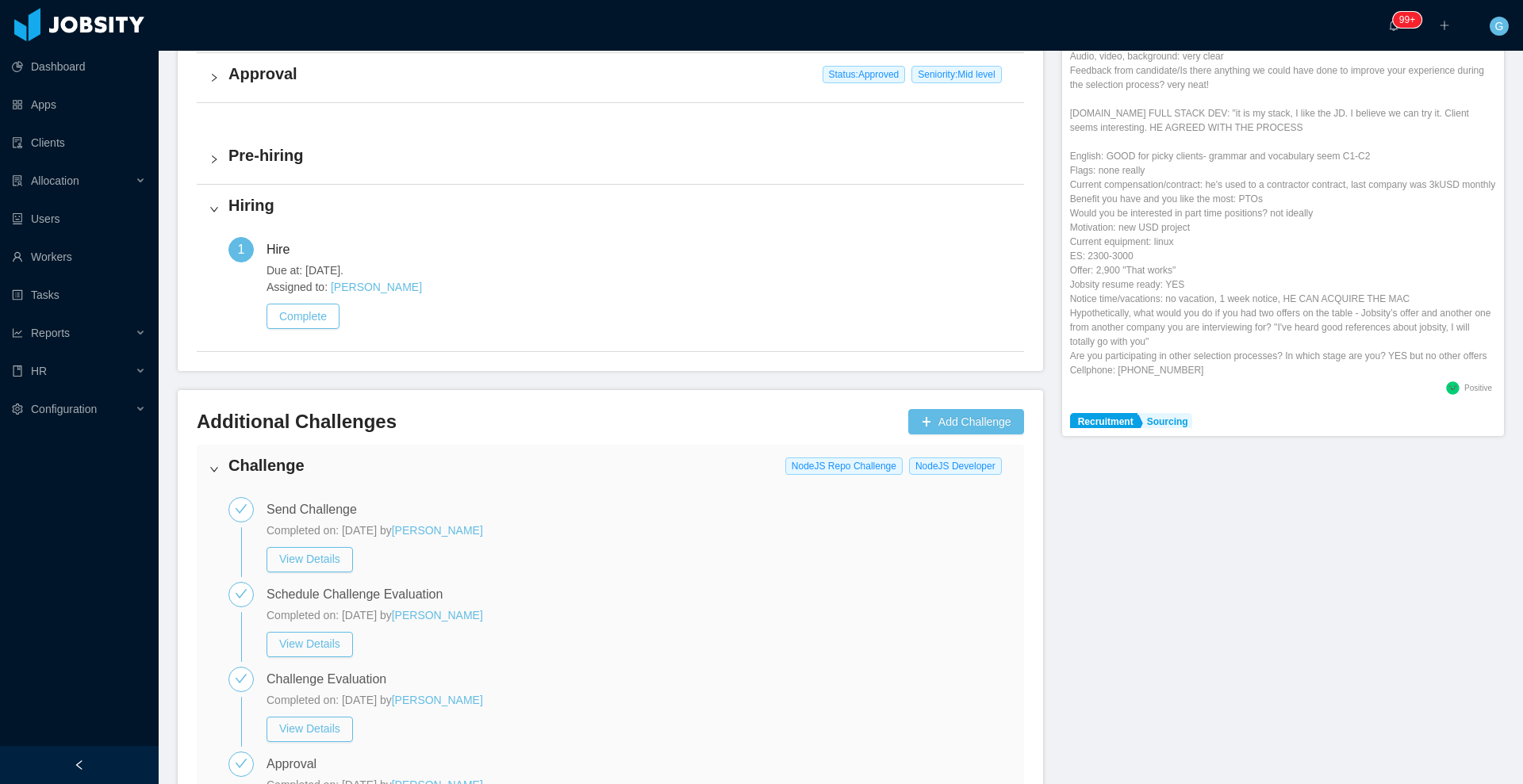
scroll to position [824, 0]
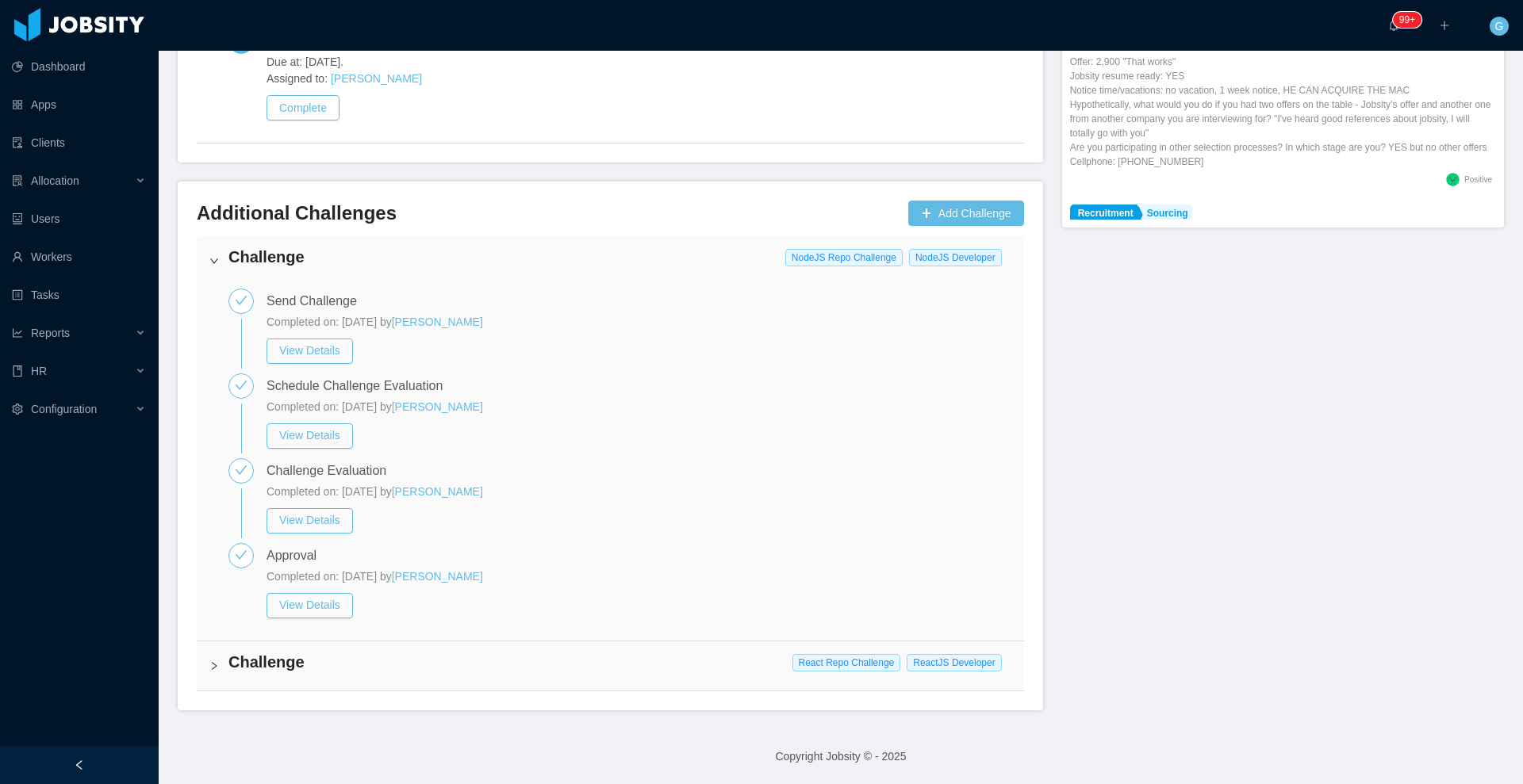
click at [478, 651] on h4 "Challenge" at bounding box center [619, 662] width 782 height 22
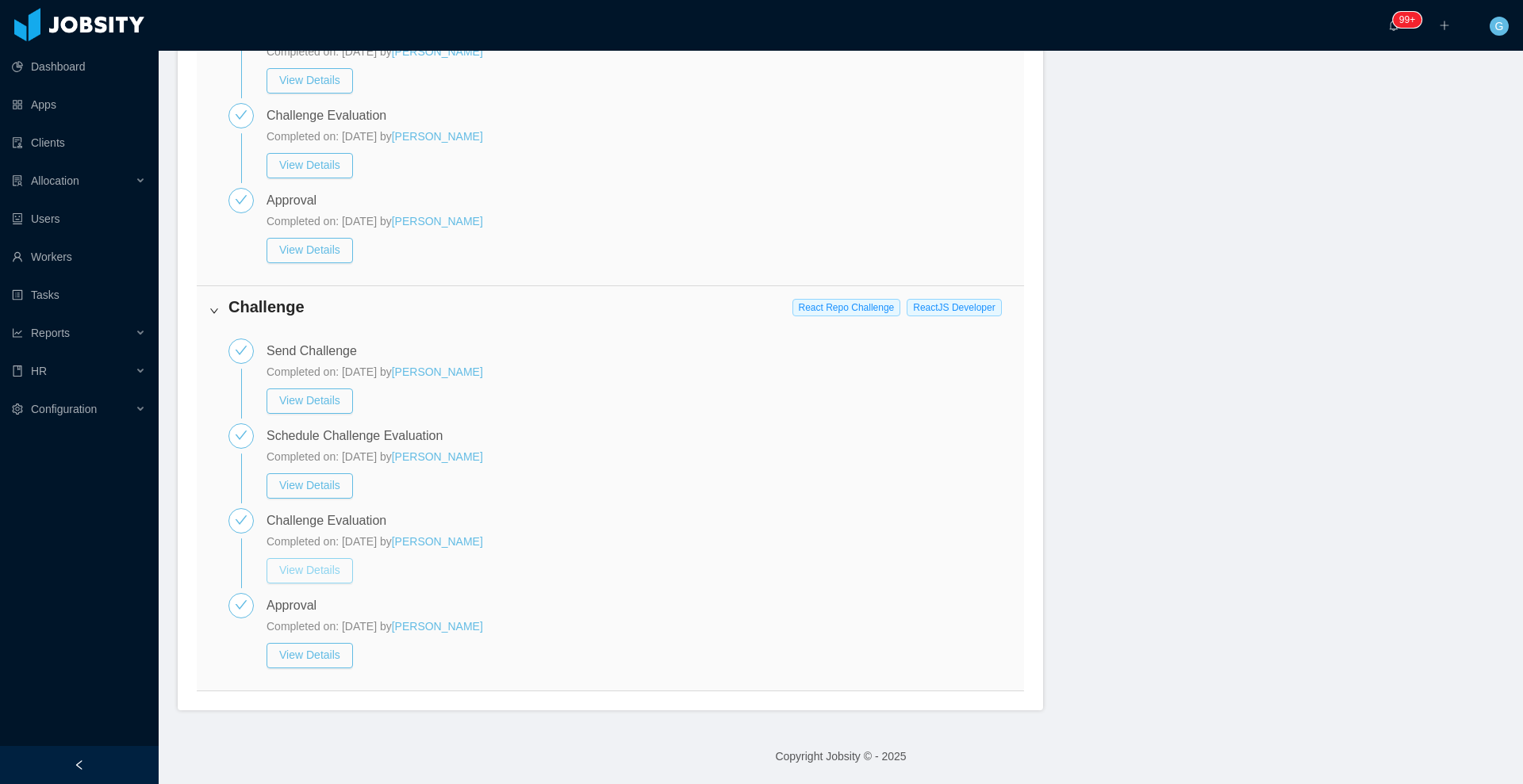
scroll to position [0, 0]
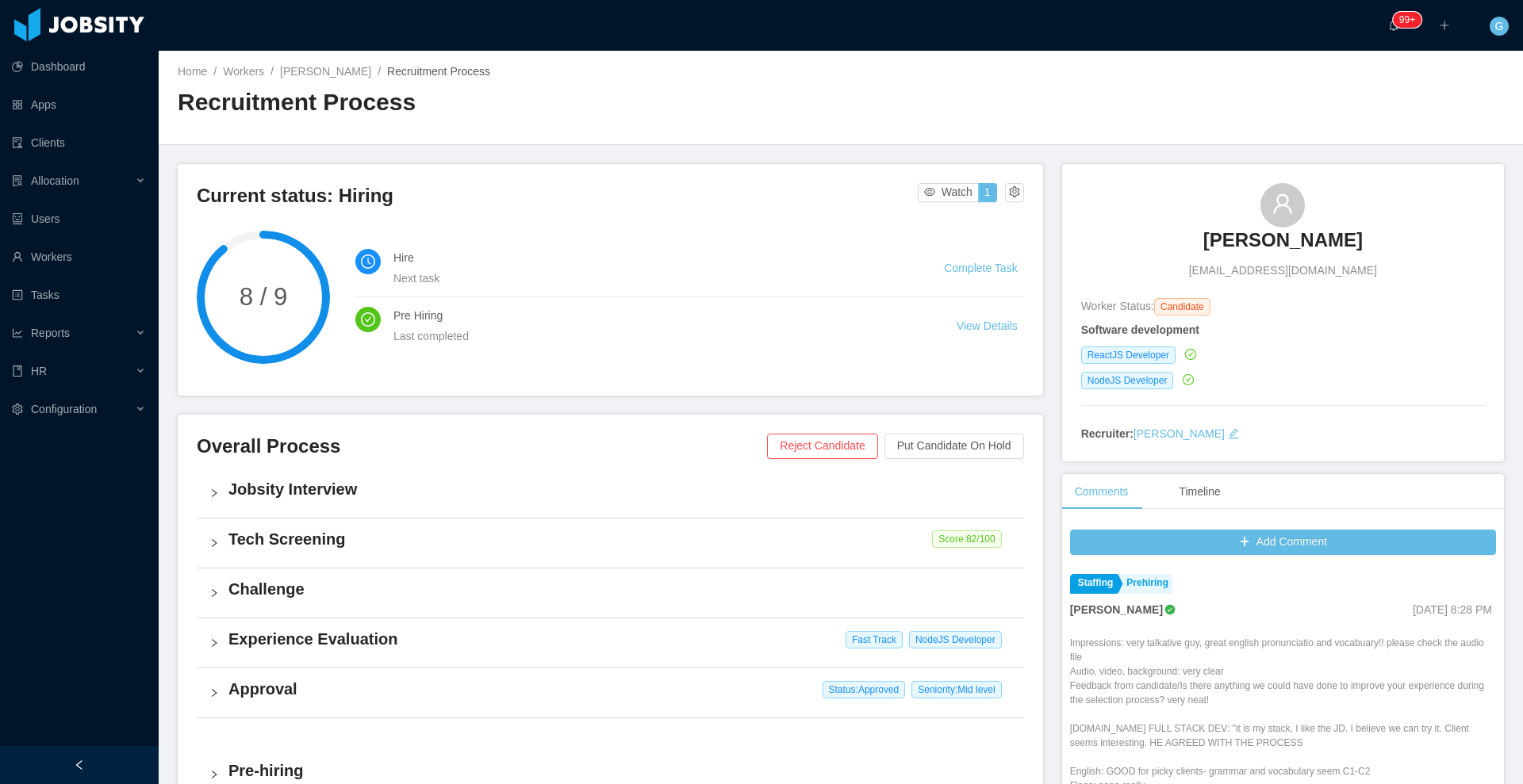
click at [1244, 248] on h3 "[PERSON_NAME]" at bounding box center [1283, 240] width 159 height 25
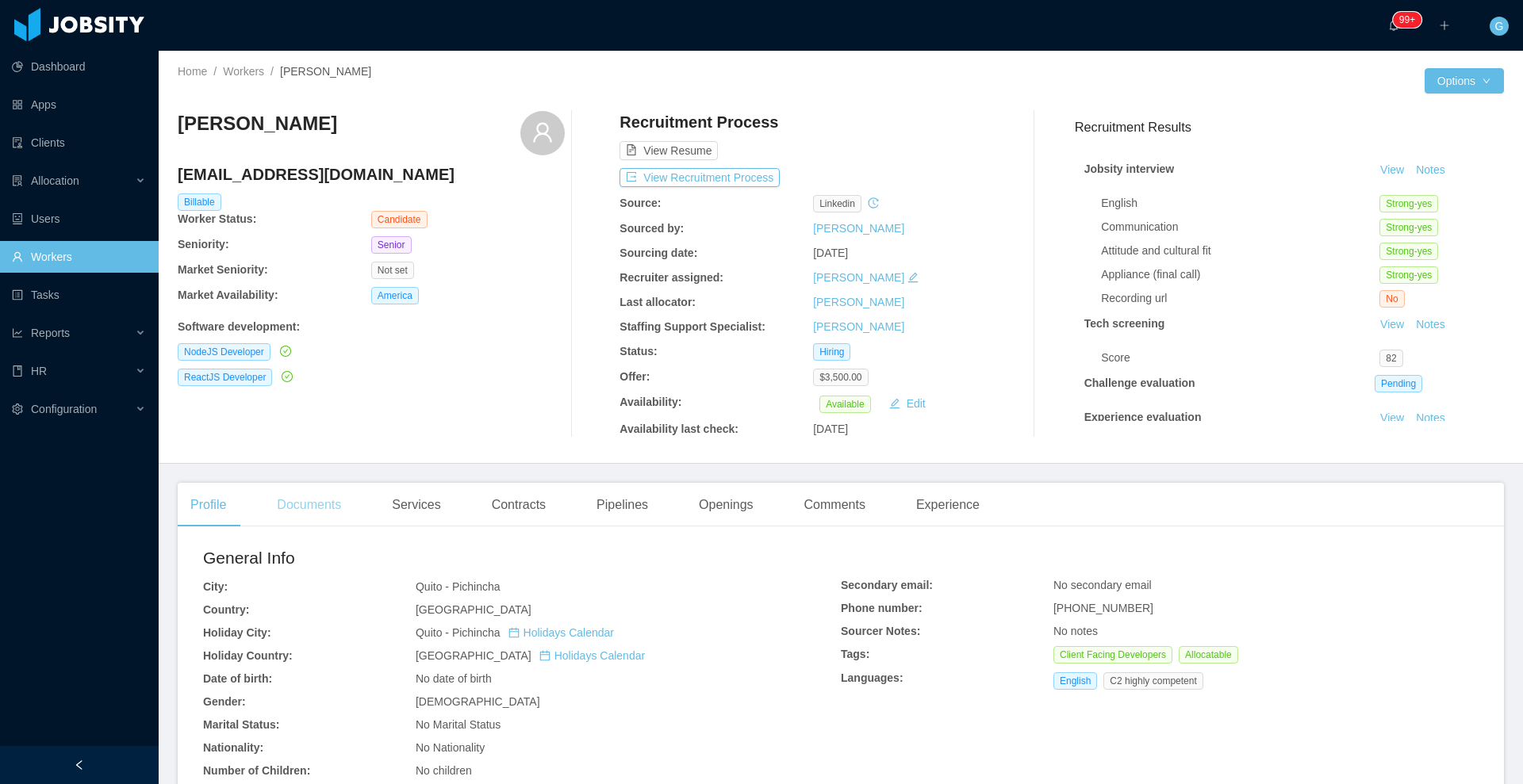
click at [336, 512] on div "Documents" at bounding box center [309, 505] width 90 height 44
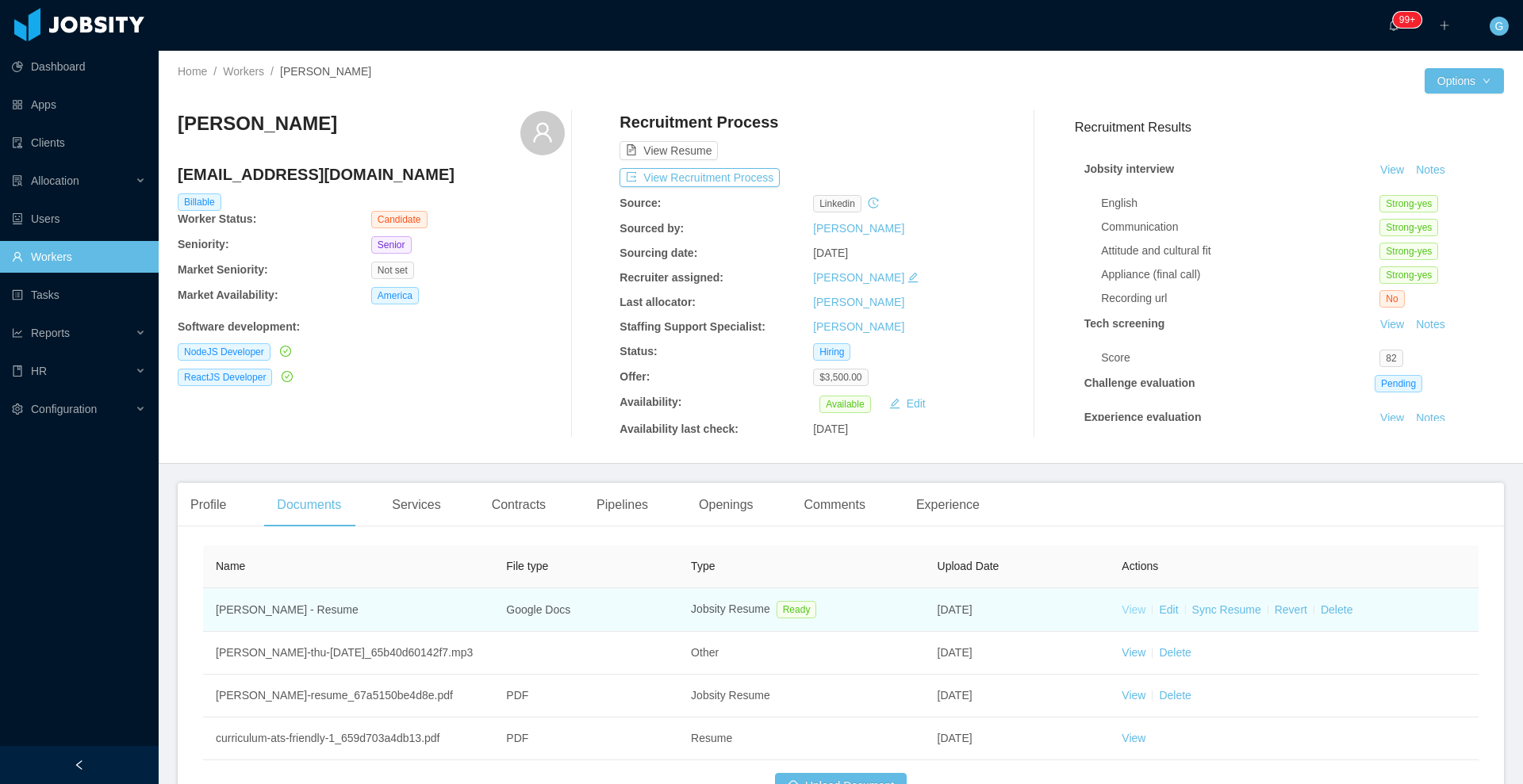
click at [1122, 613] on link "View" at bounding box center [1134, 610] width 24 height 13
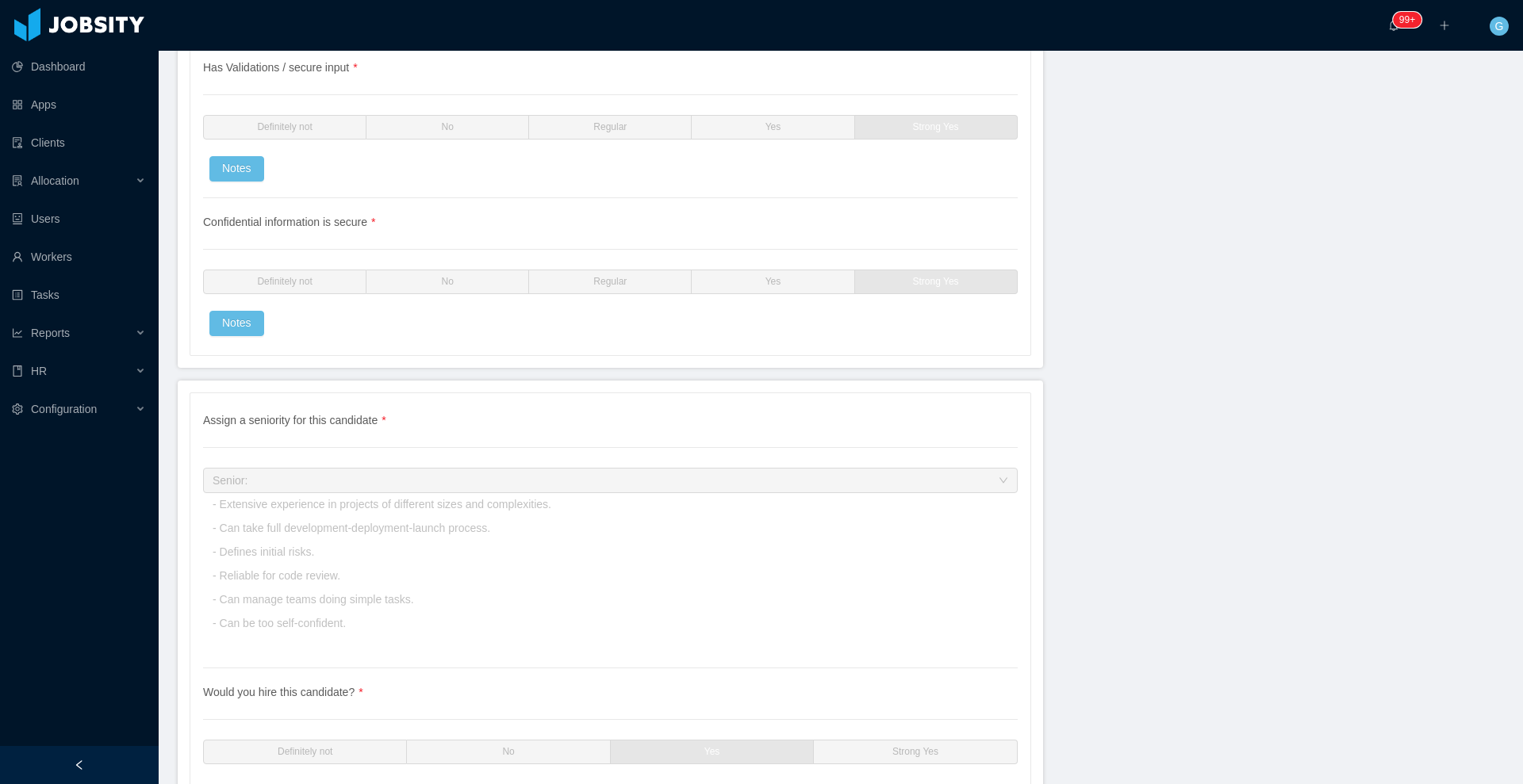
scroll to position [4312, 0]
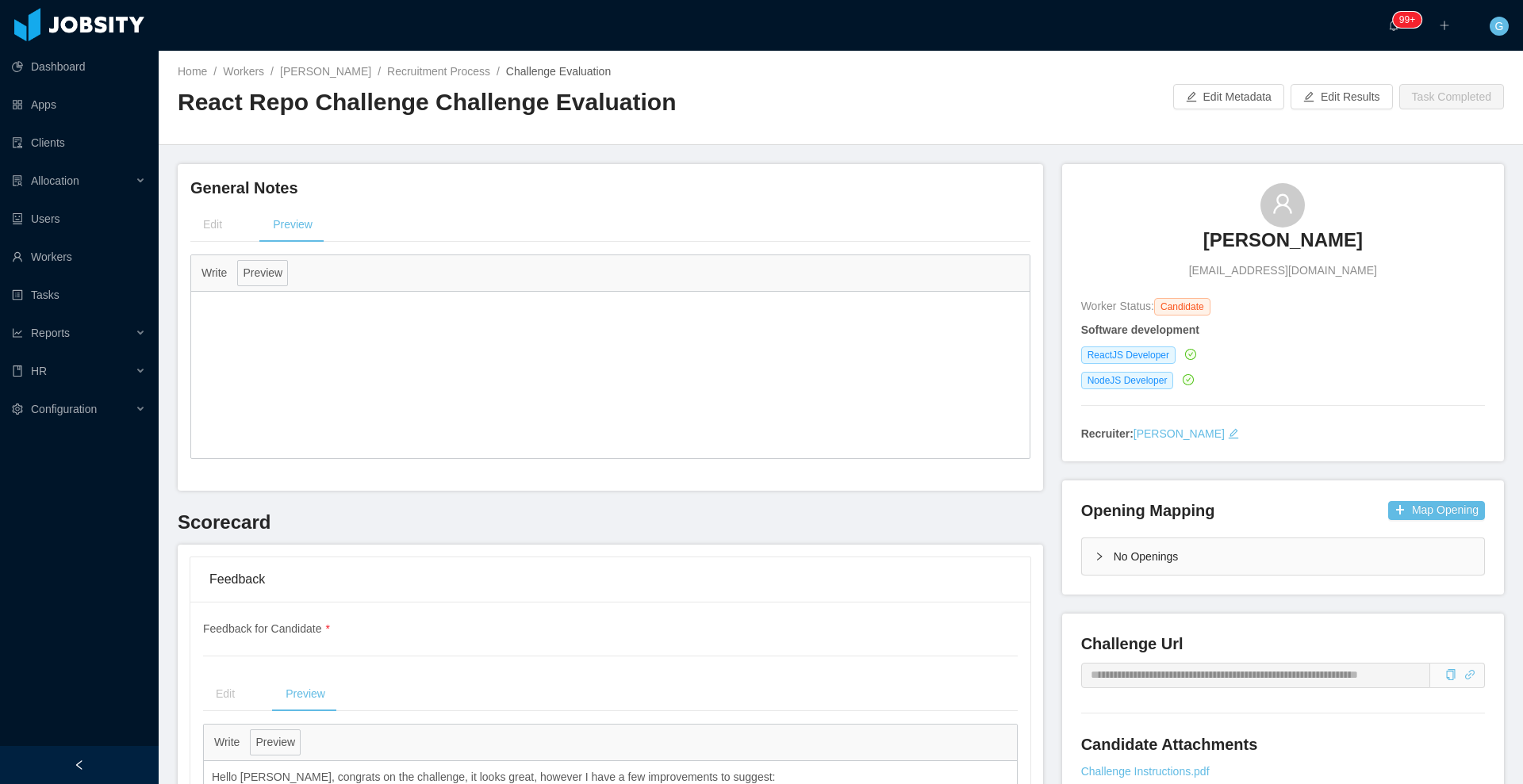
click at [546, 68] on span "Challenge Evaluation" at bounding box center [558, 71] width 105 height 13
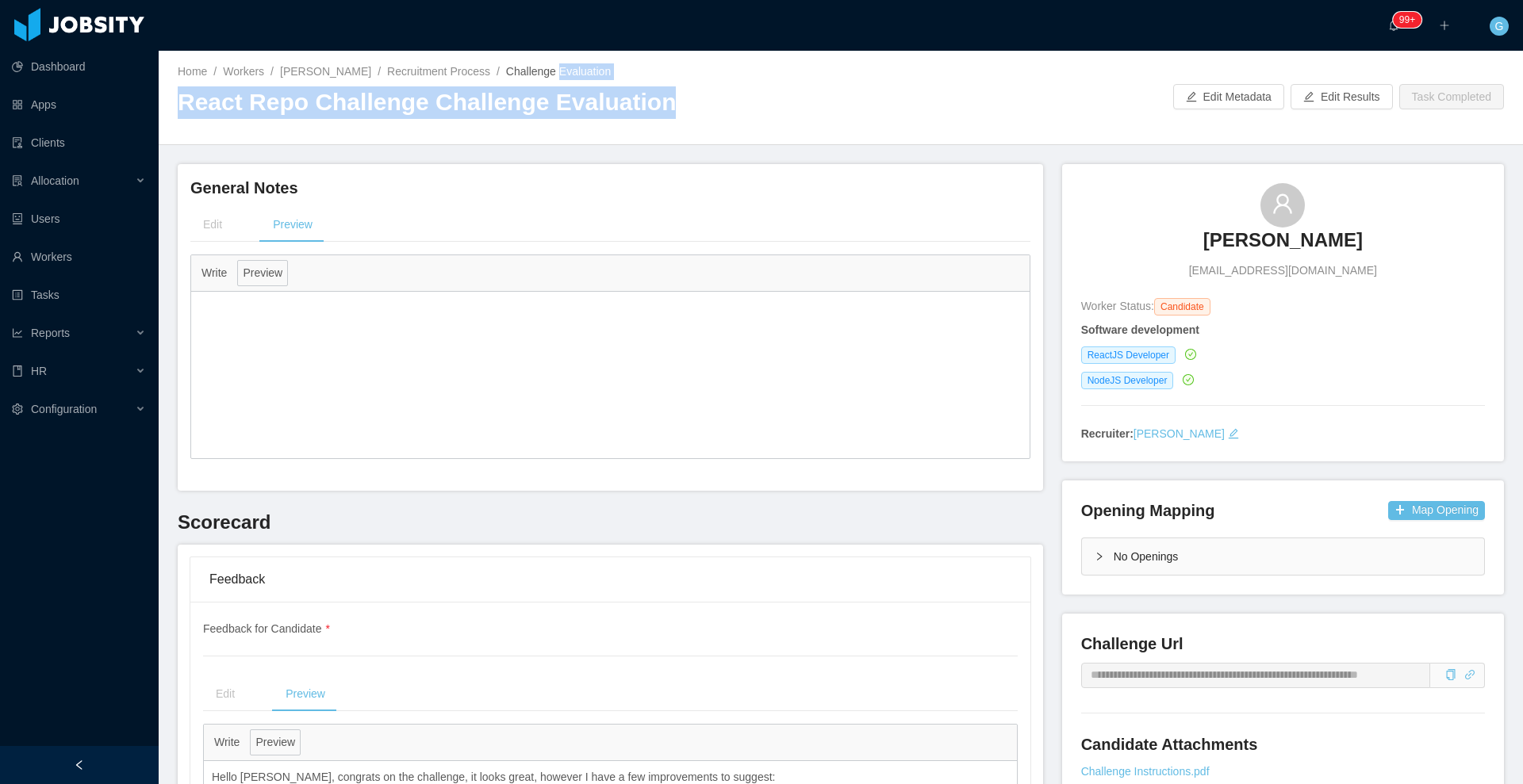
drag, startPoint x: 546, startPoint y: 68, endPoint x: 555, endPoint y: 108, distance: 41.0
click at [555, 108] on div "Home / Workers / [PERSON_NAME] / Recruitment Process / Challenge Evaluation / R…" at bounding box center [509, 96] width 663 height 68
click at [1235, 245] on h3 "[PERSON_NAME]" at bounding box center [1283, 240] width 159 height 25
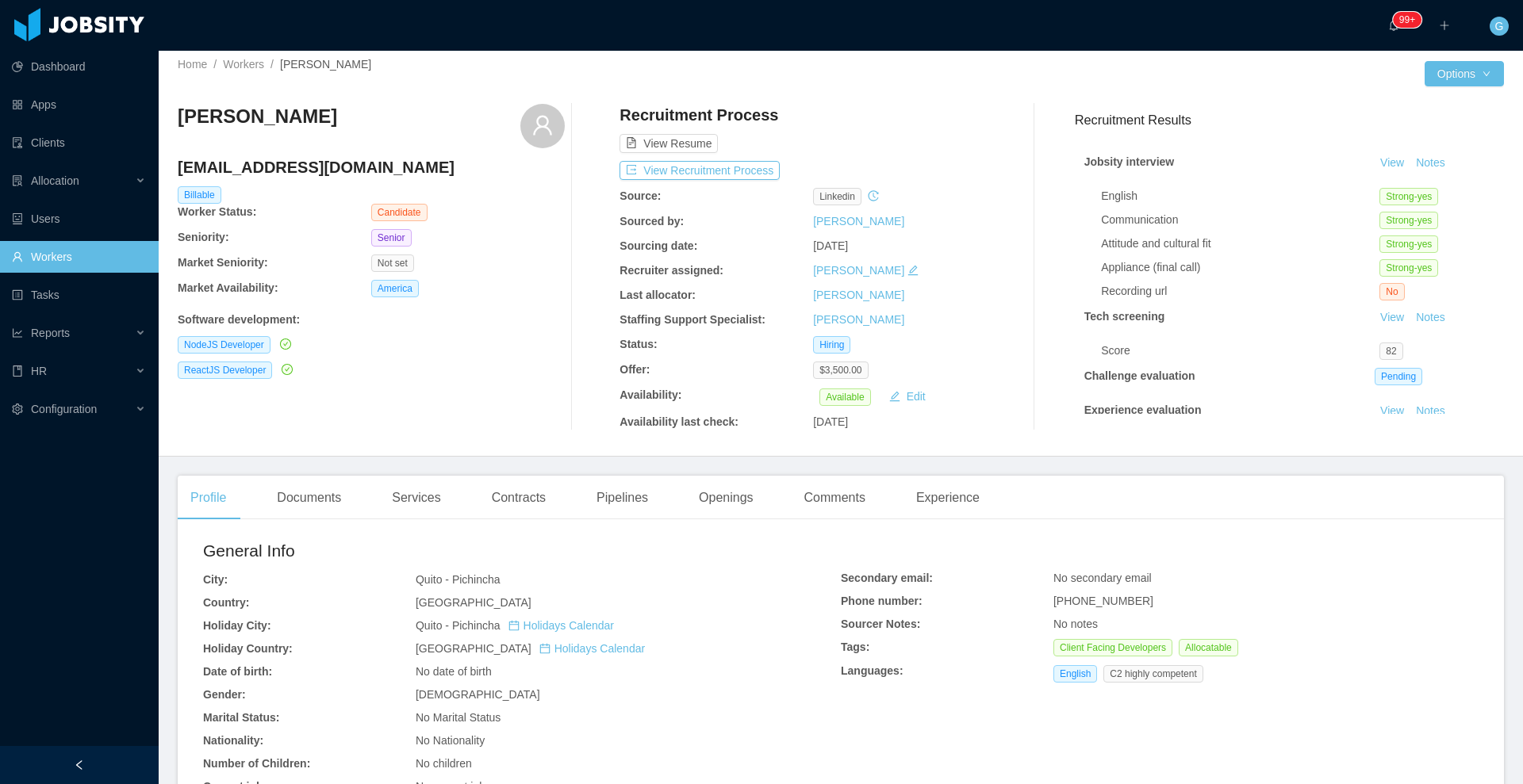
scroll to position [5, 0]
click at [654, 181] on button "View Recruitment Process" at bounding box center [699, 172] width 160 height 19
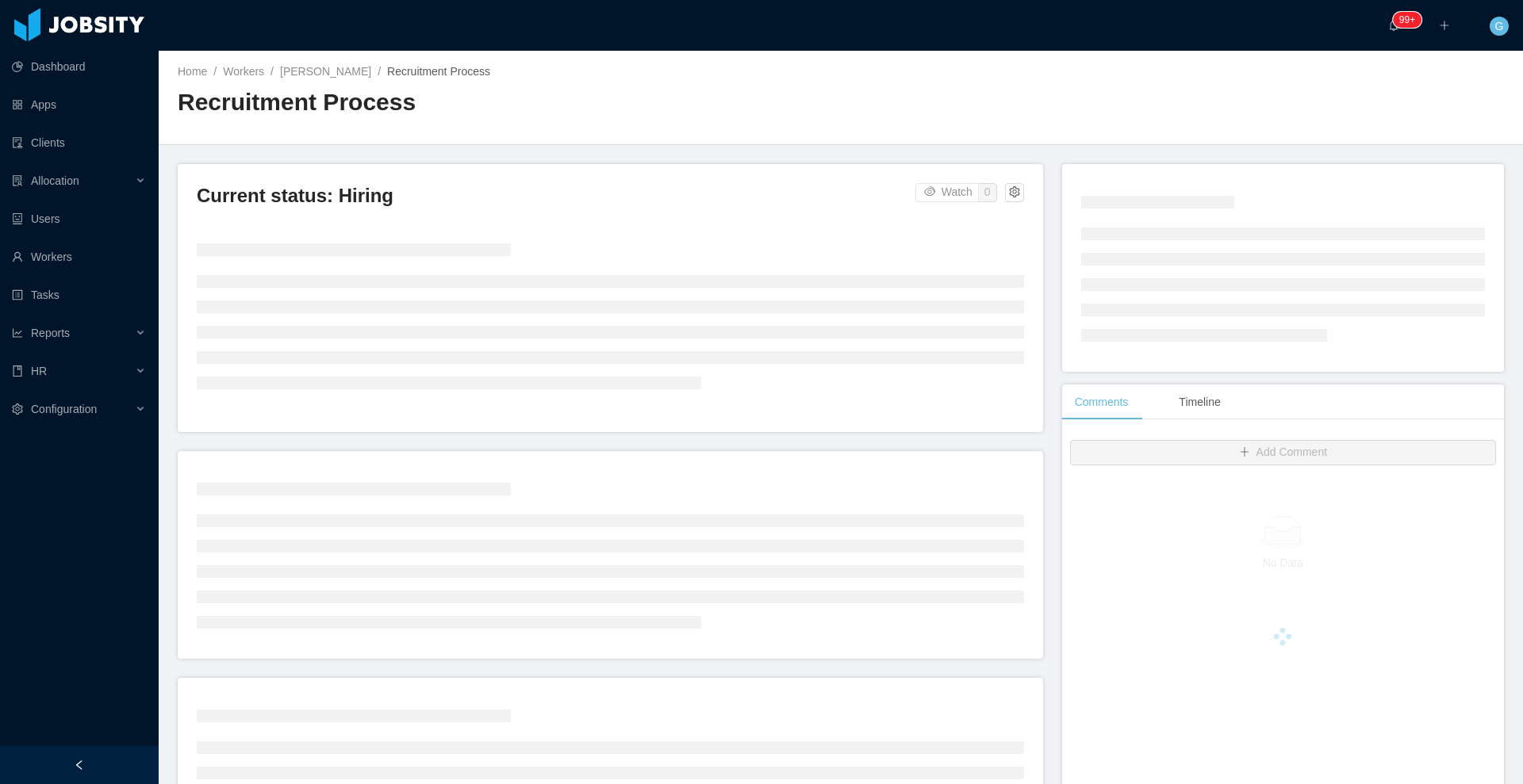
click at [654, 181] on main "Home / Workers / [PERSON_NAME] / Recruitment Process / Recruitment Process Curr…" at bounding box center [841, 417] width 1364 height 733
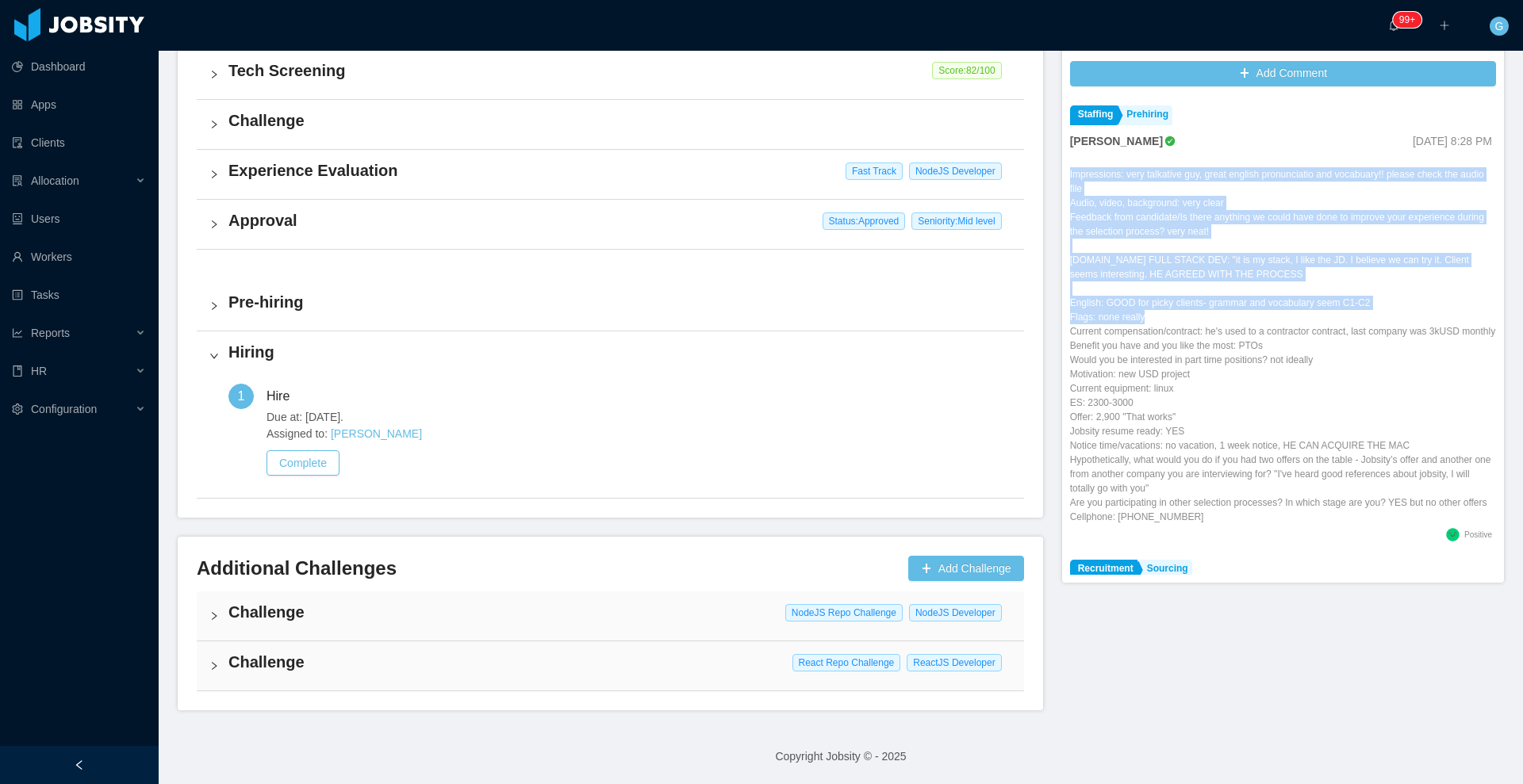
drag, startPoint x: 1059, startPoint y: 176, endPoint x: 1161, endPoint y: 317, distance: 174.0
click at [1161, 317] on div "Impressions: very talkative guy, great english pronunciatio and vocabuary!! ple…" at bounding box center [1282, 346] width 425 height 357
copy div "Impressions: very talkative guy, great english pronunciatio and vocabuary!! ple…"
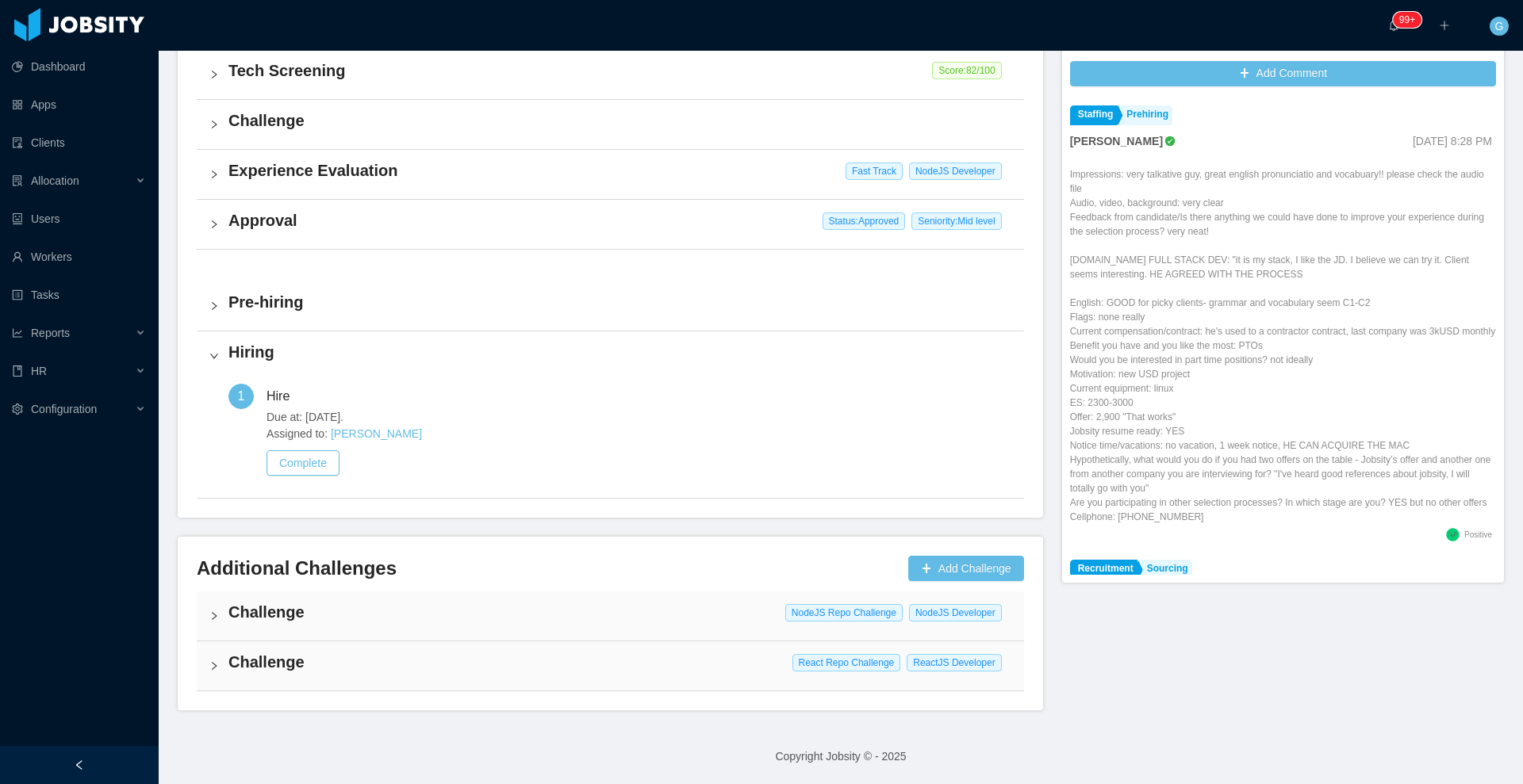
click at [446, 605] on h4 "Challenge" at bounding box center [619, 613] width 782 height 22
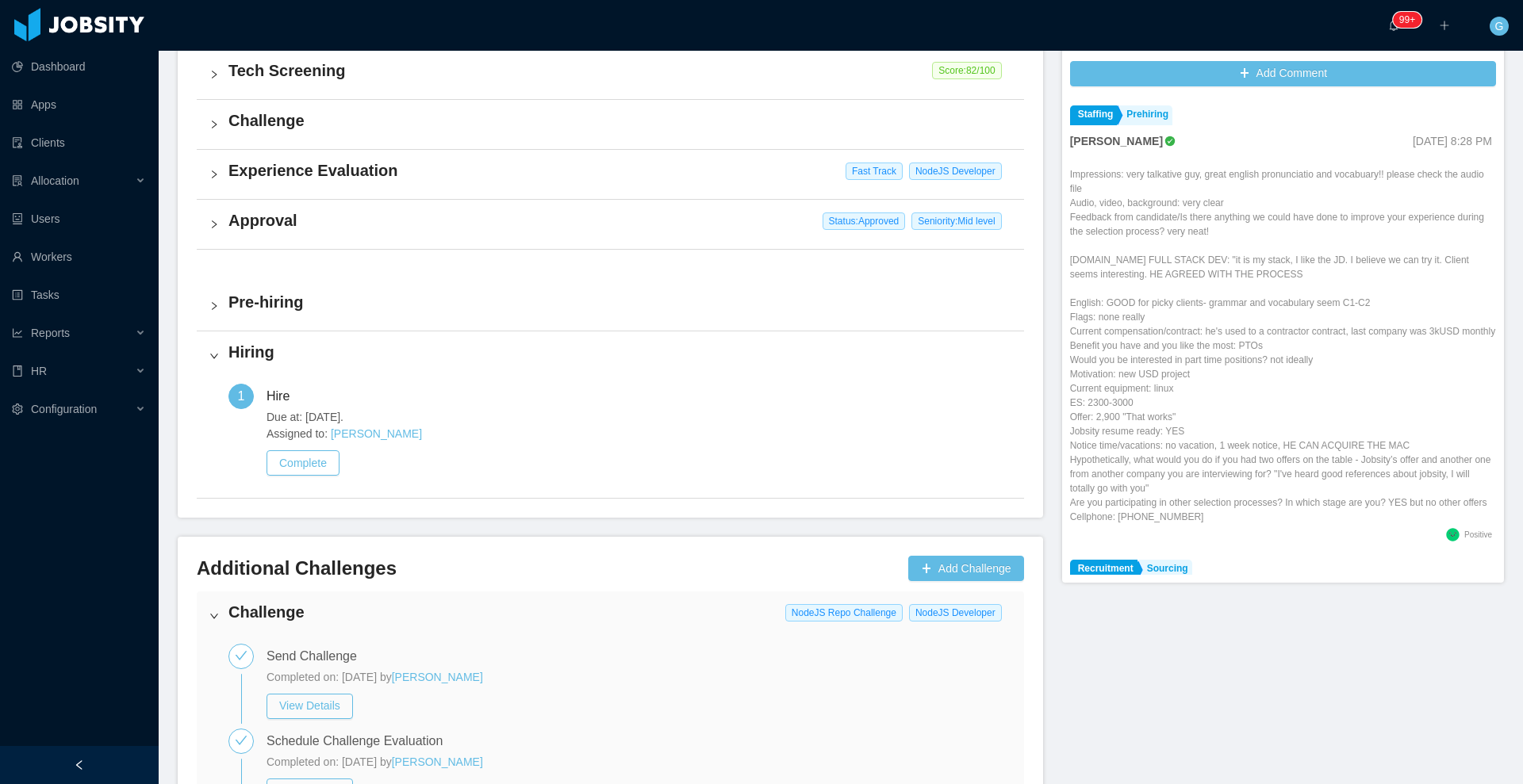
scroll to position [824, 0]
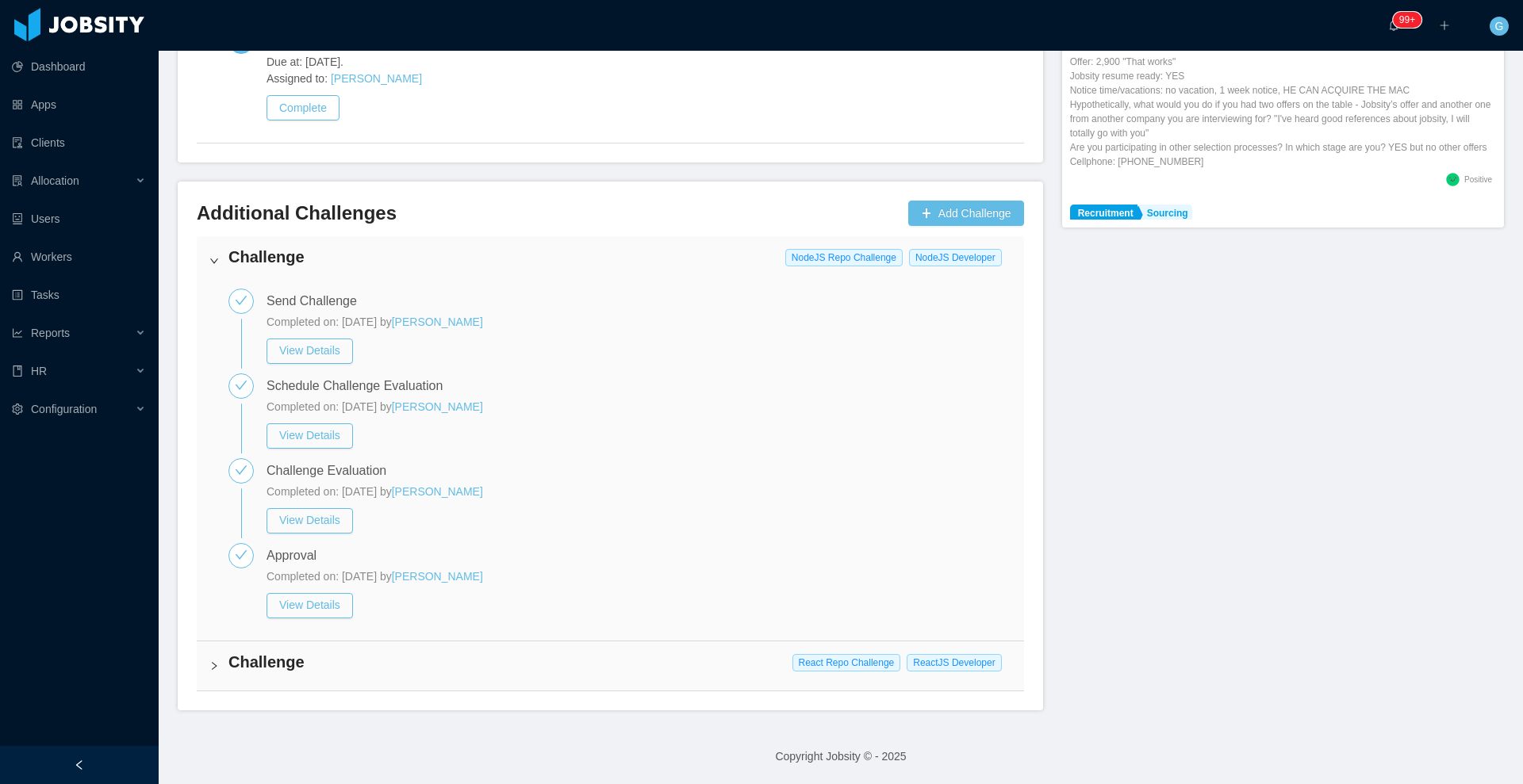
click at [400, 683] on div "Challenge React Repo Challenge ReactJS Developer" at bounding box center [610, 665] width 827 height 49
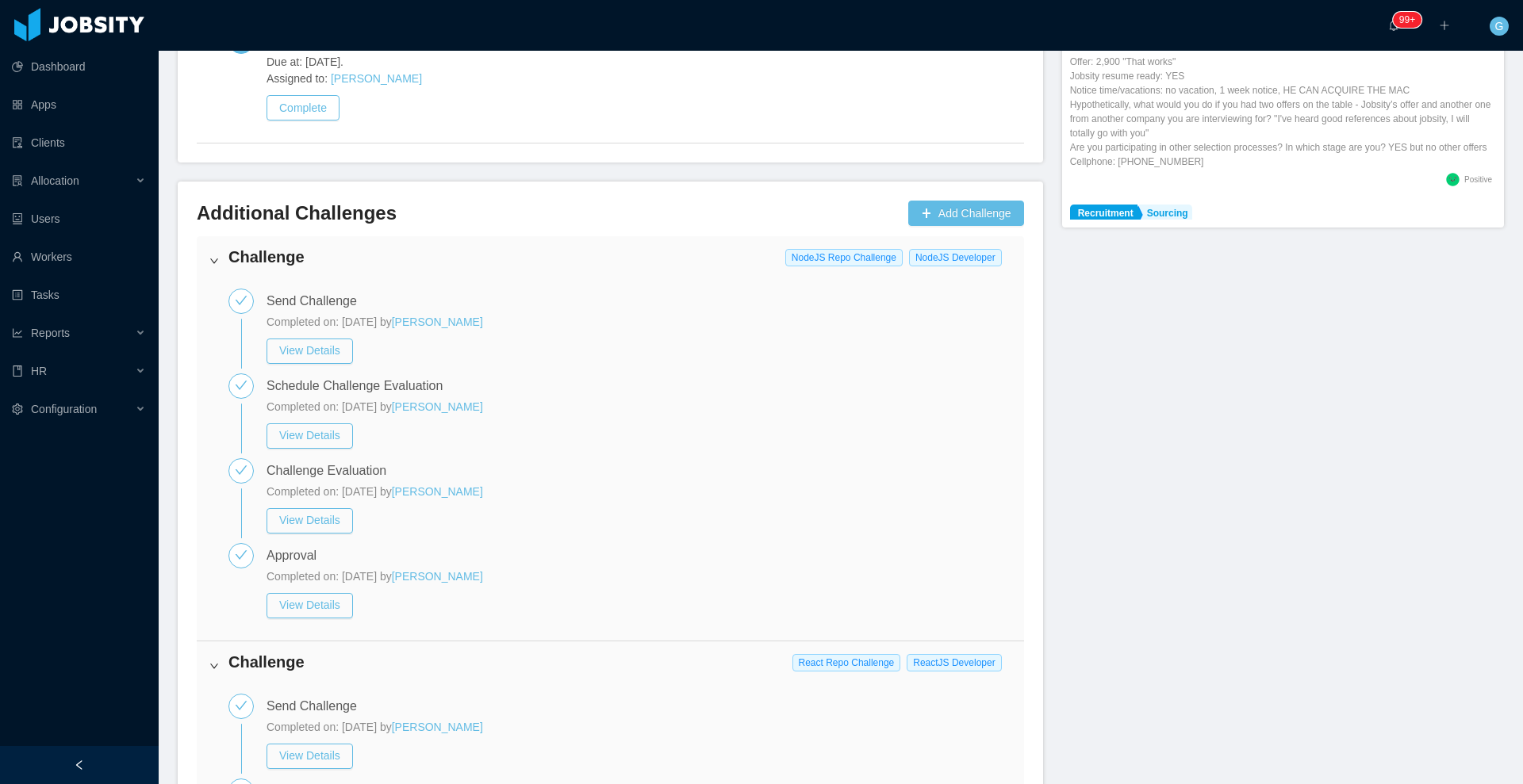
scroll to position [1179, 0]
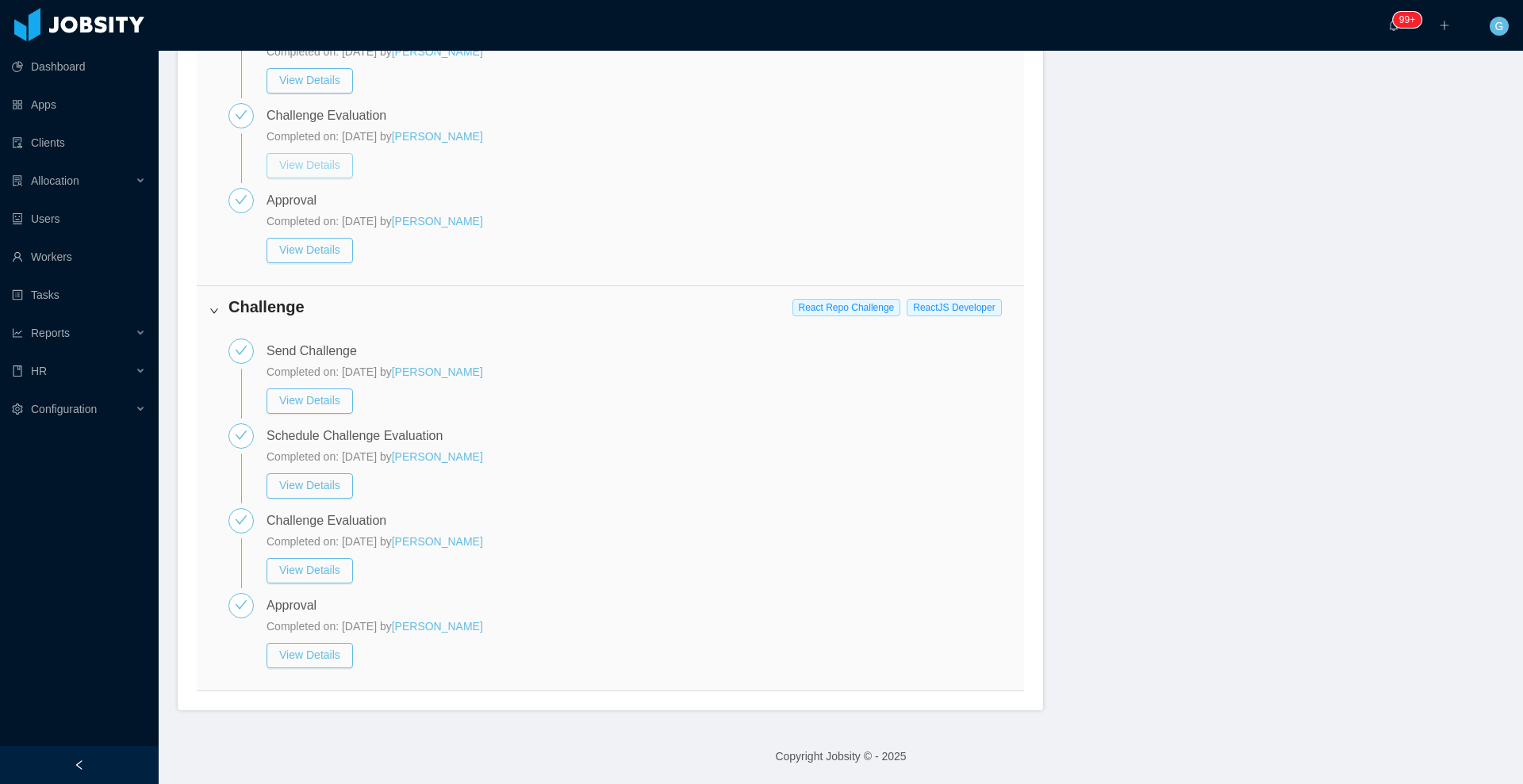
click at [311, 171] on button "View Details" at bounding box center [309, 165] width 86 height 25
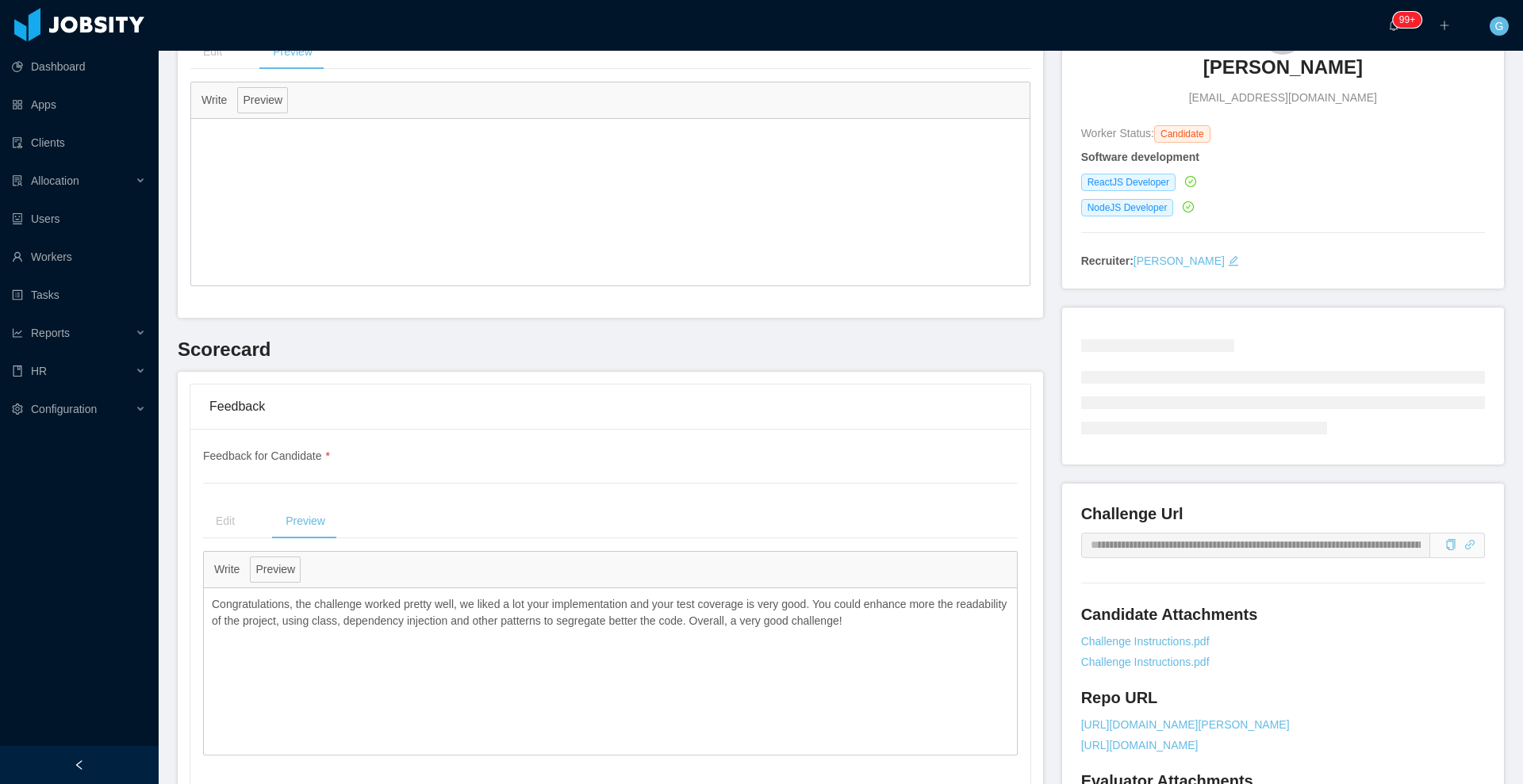
scroll to position [4387, 0]
